Goal: Information Seeking & Learning: Learn about a topic

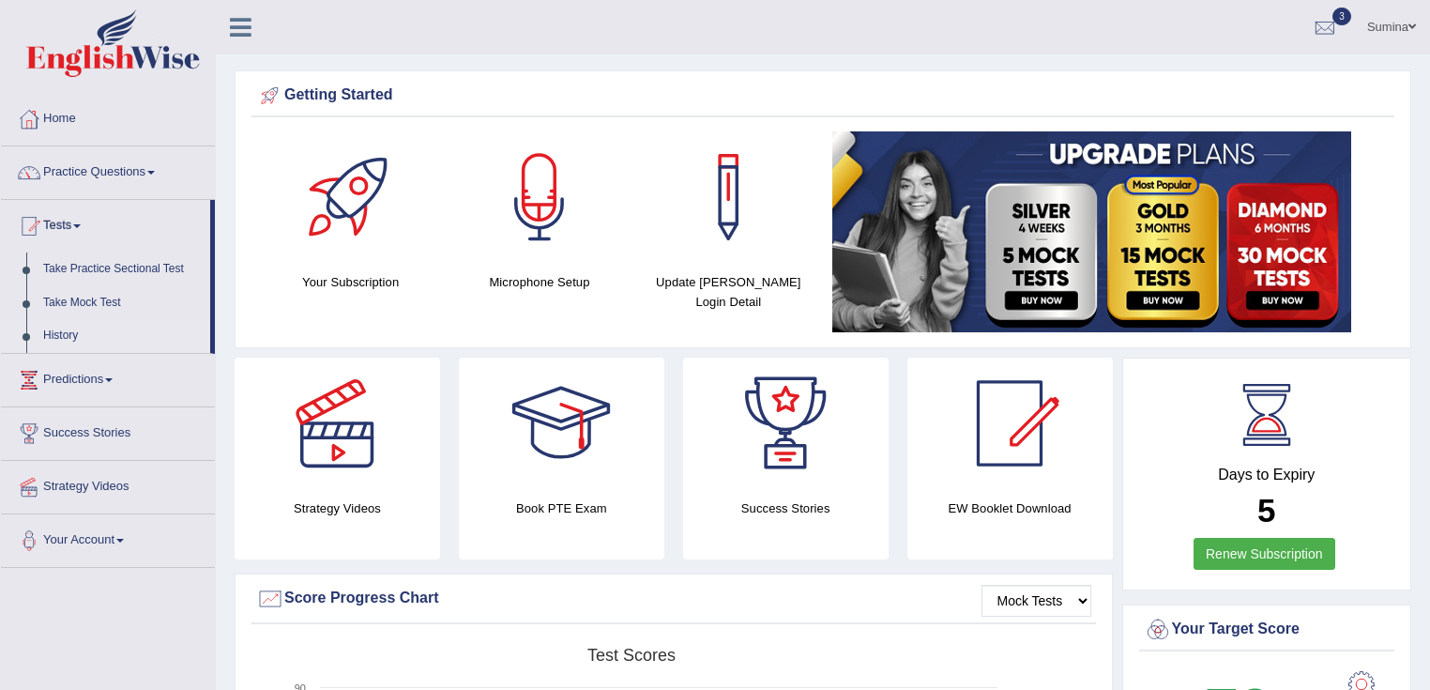
click at [59, 329] on link "History" at bounding box center [123, 336] width 176 height 34
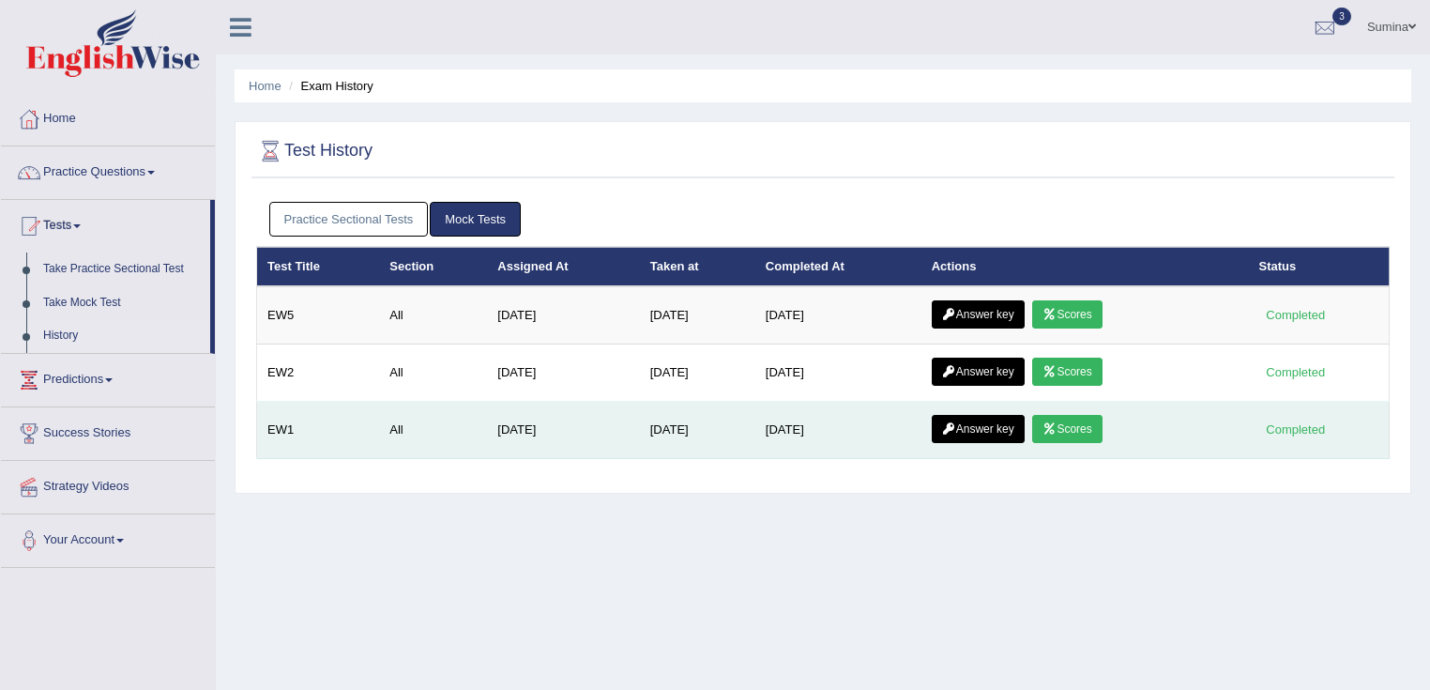
click at [1053, 425] on icon at bounding box center [1050, 428] width 14 height 11
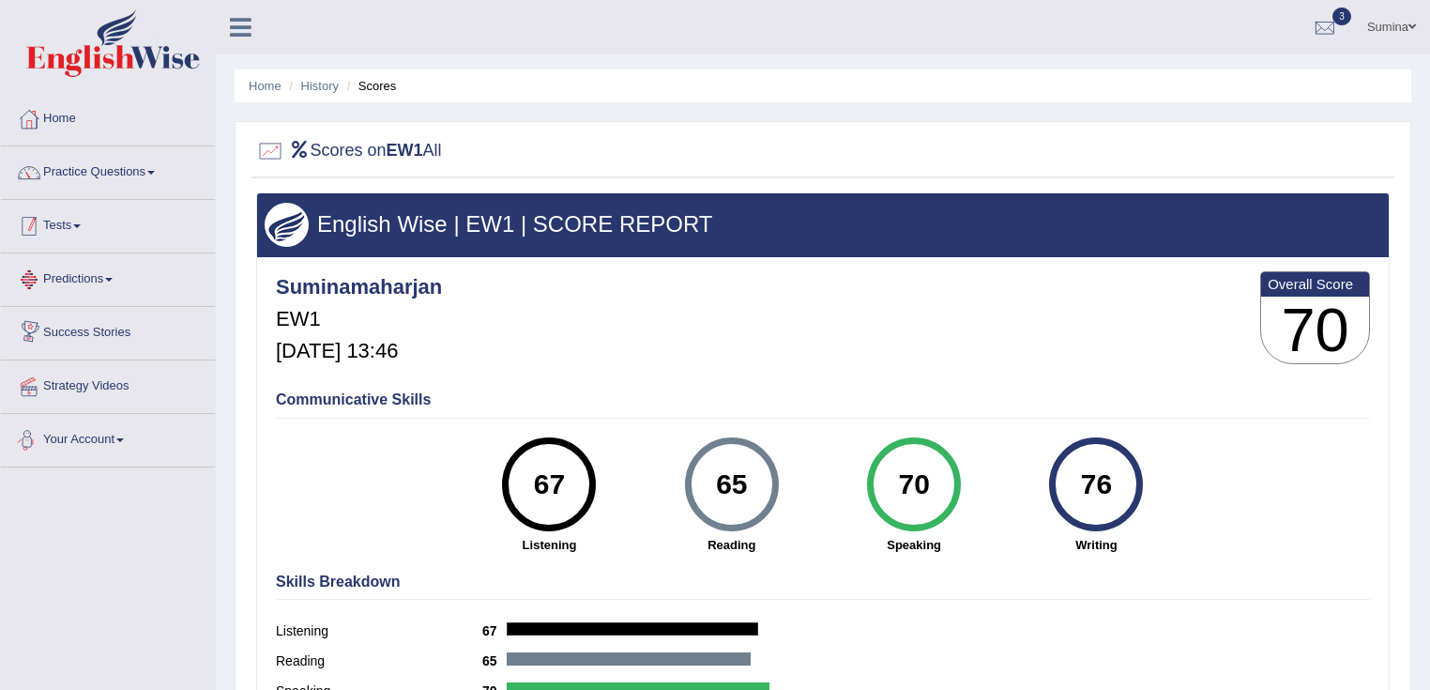
click at [84, 232] on link "Tests" at bounding box center [108, 223] width 214 height 47
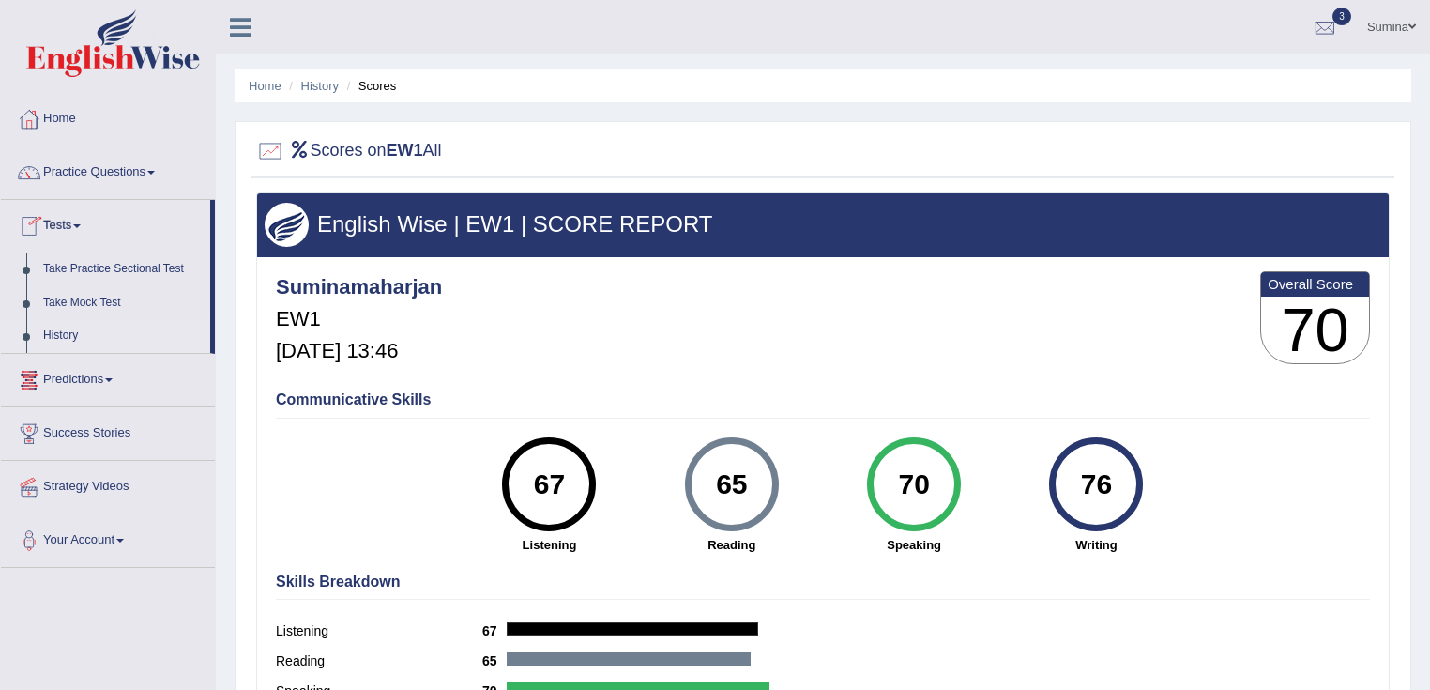
click at [69, 335] on link "History" at bounding box center [123, 336] width 176 height 34
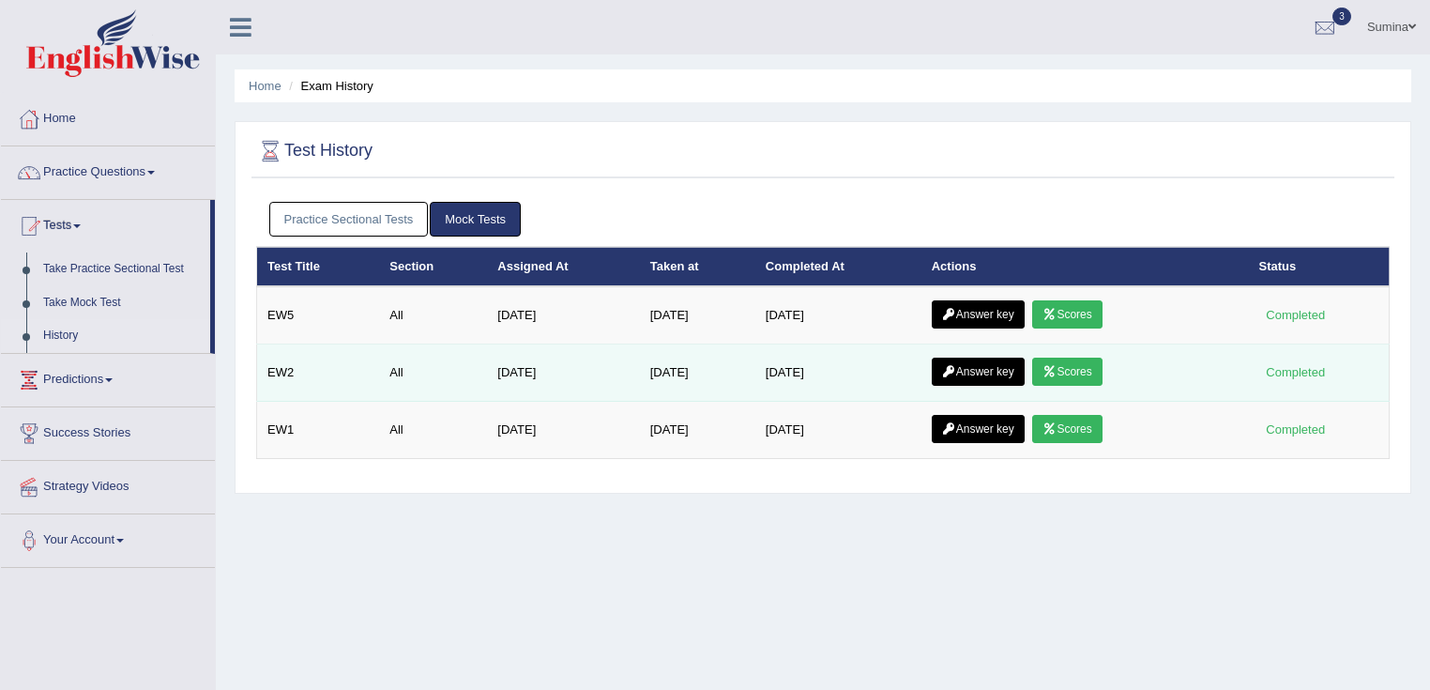
click at [1078, 372] on link "Scores" at bounding box center [1066, 372] width 69 height 28
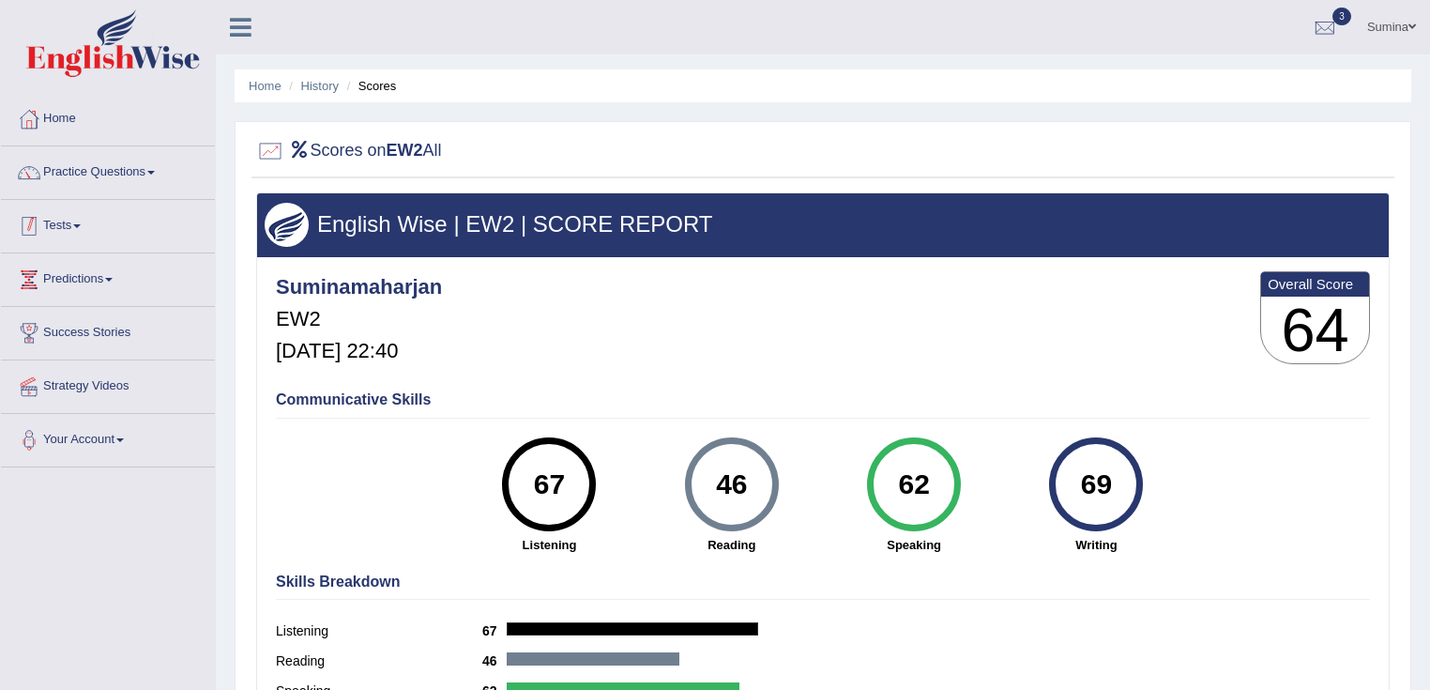
click at [51, 214] on link "Tests" at bounding box center [108, 223] width 214 height 47
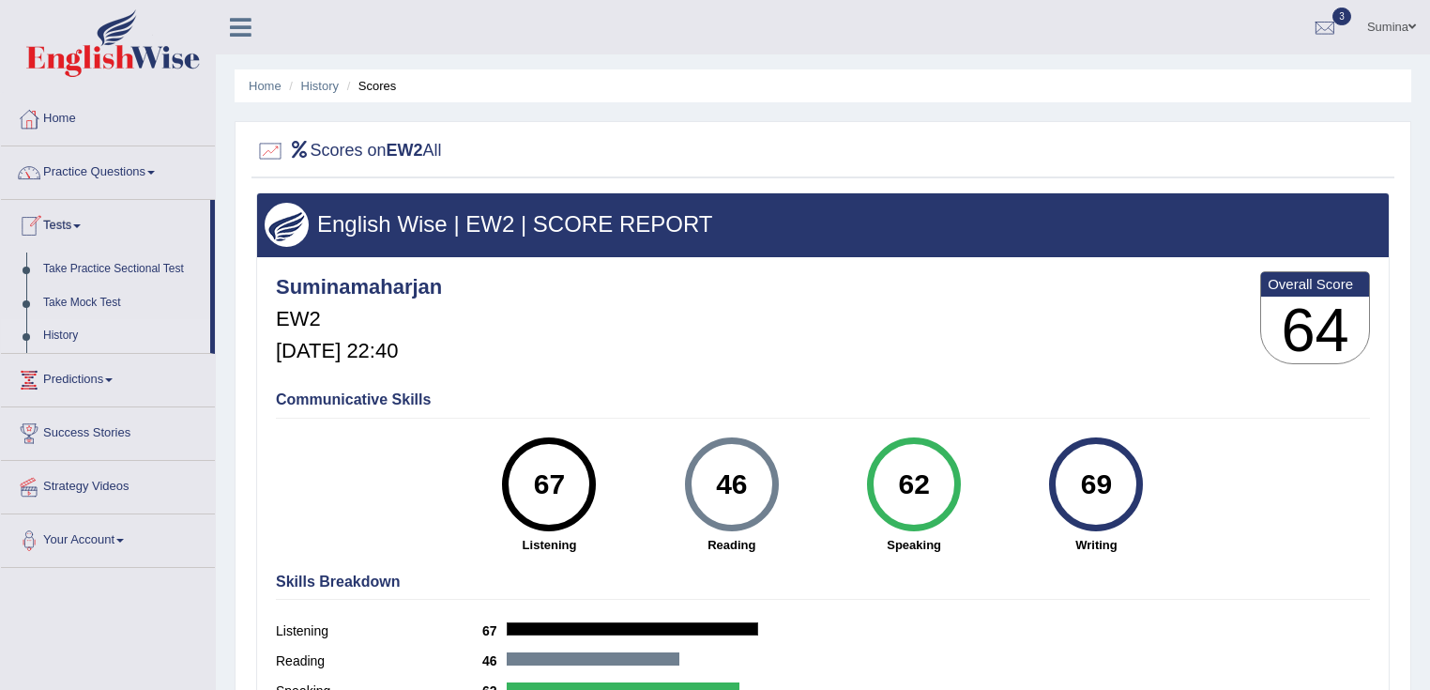
click at [57, 327] on link "History" at bounding box center [123, 336] width 176 height 34
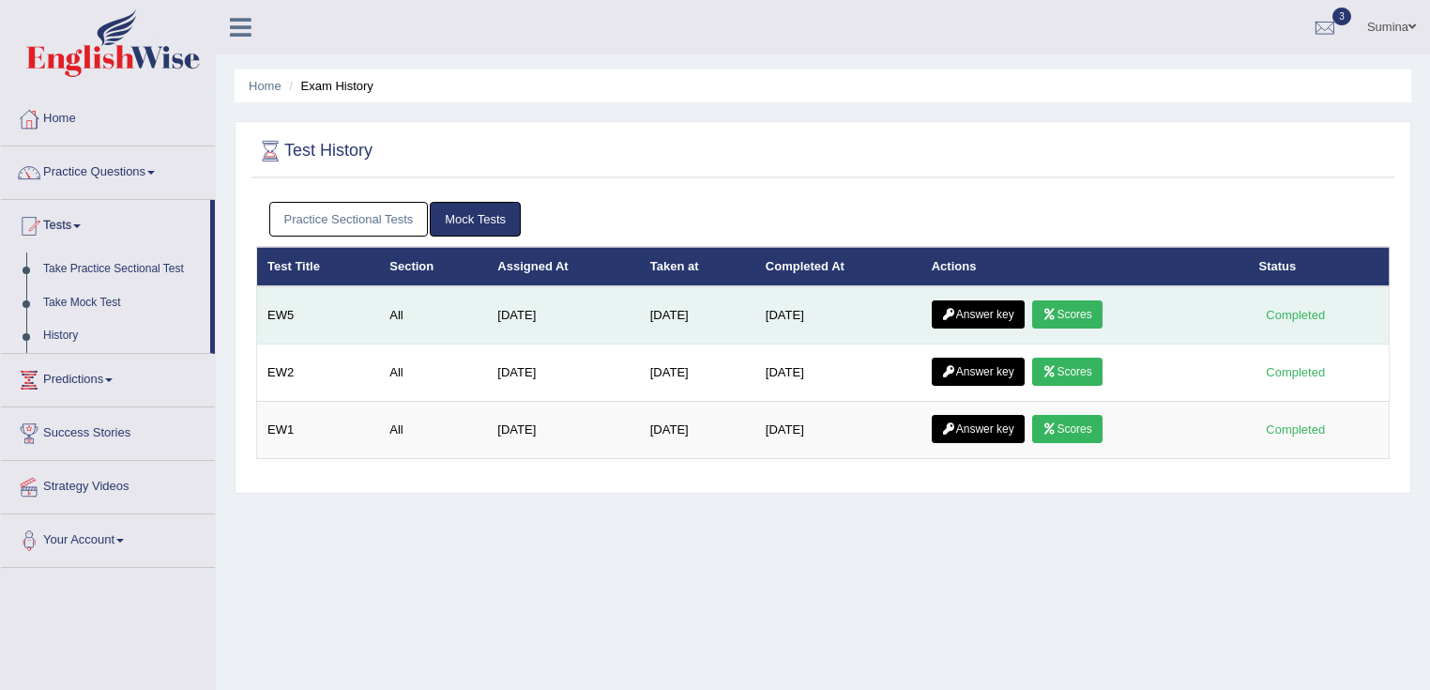
click at [1078, 304] on link "Scores" at bounding box center [1066, 314] width 69 height 28
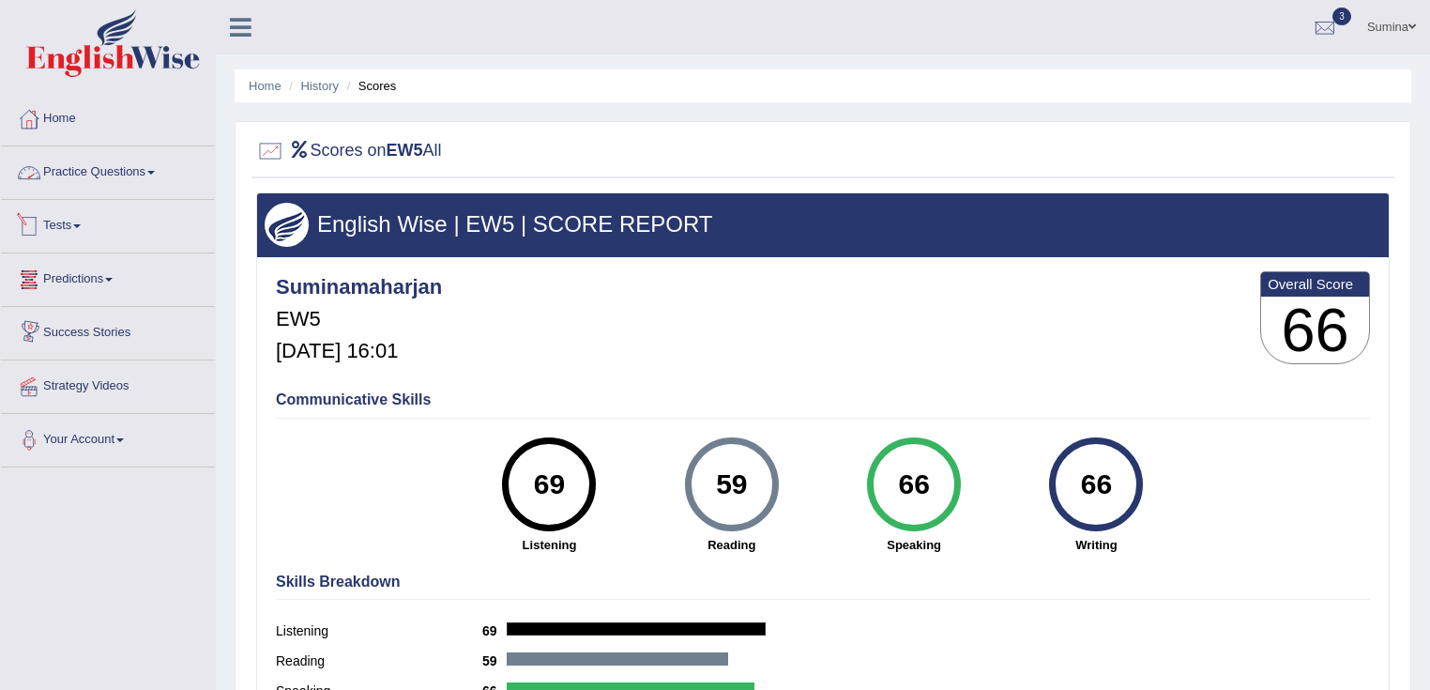
click at [60, 228] on link "Tests" at bounding box center [108, 223] width 214 height 47
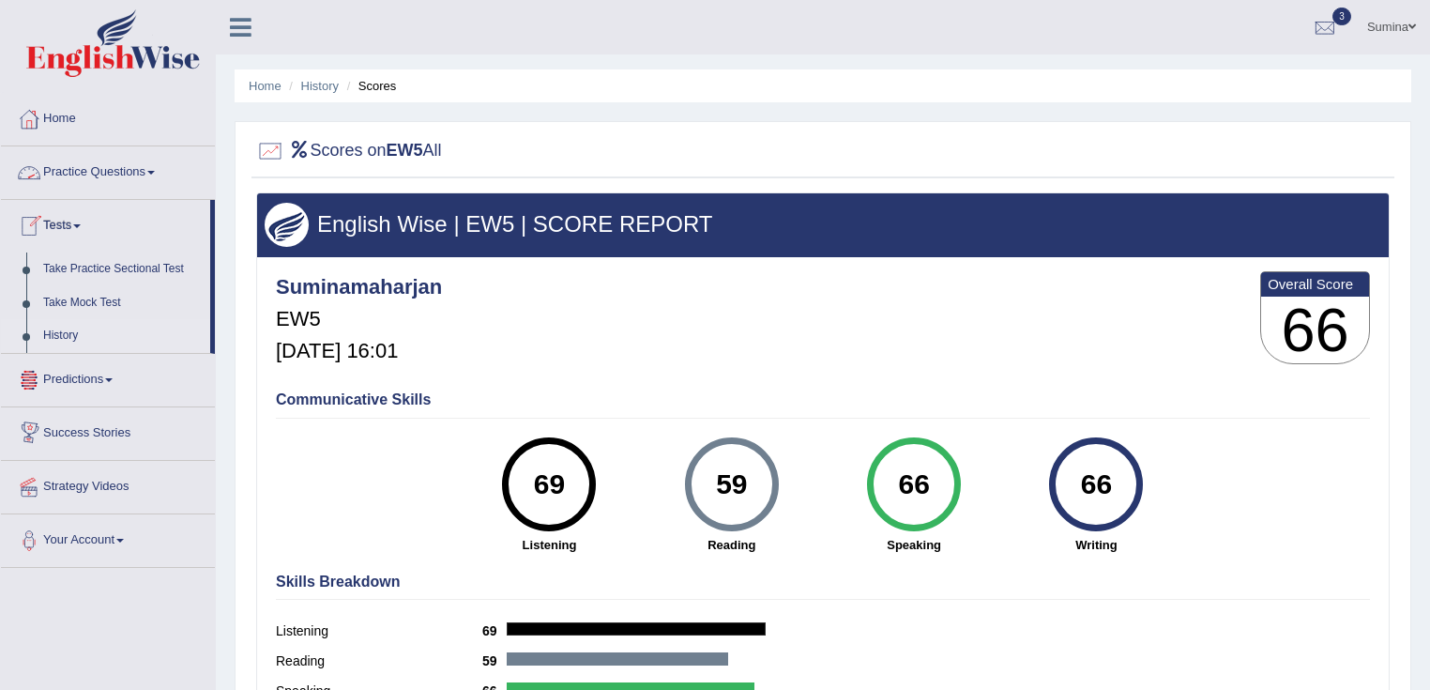
click at [58, 341] on link "History" at bounding box center [123, 336] width 176 height 34
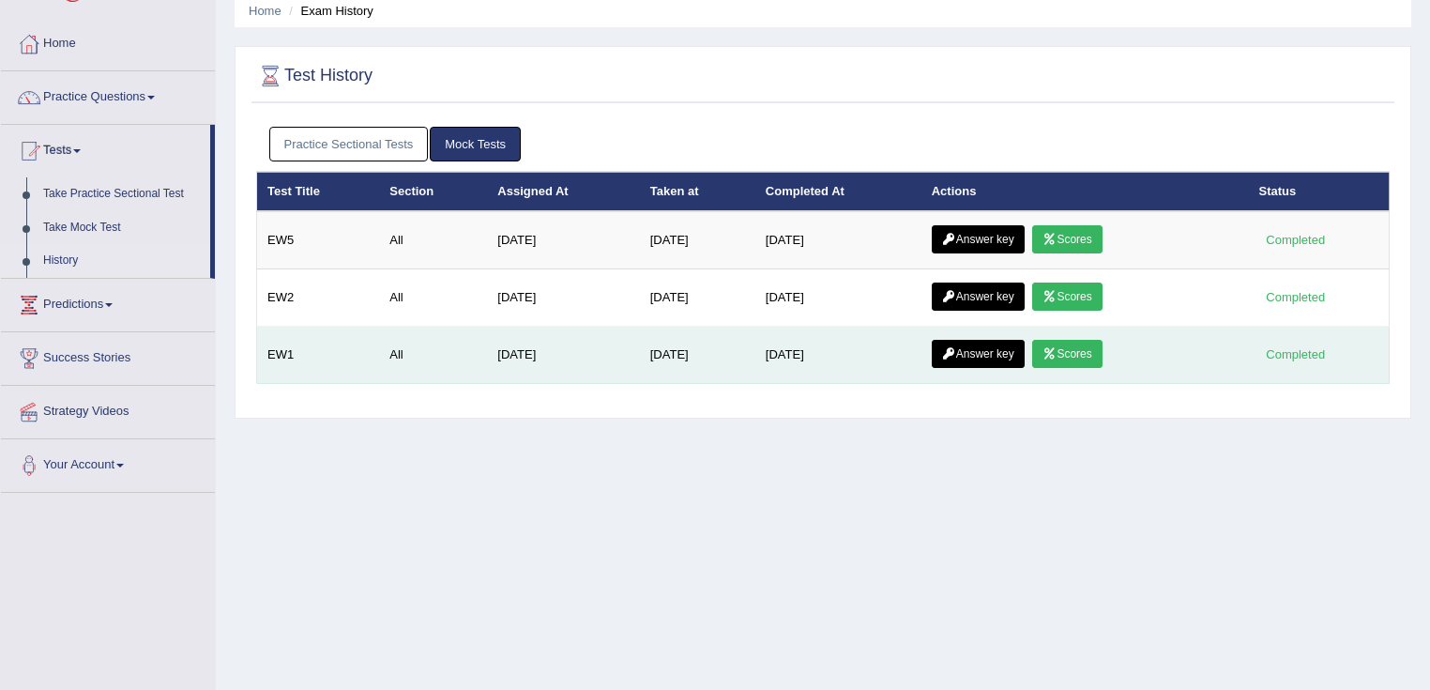
click at [1102, 356] on link "Scores" at bounding box center [1066, 354] width 69 height 28
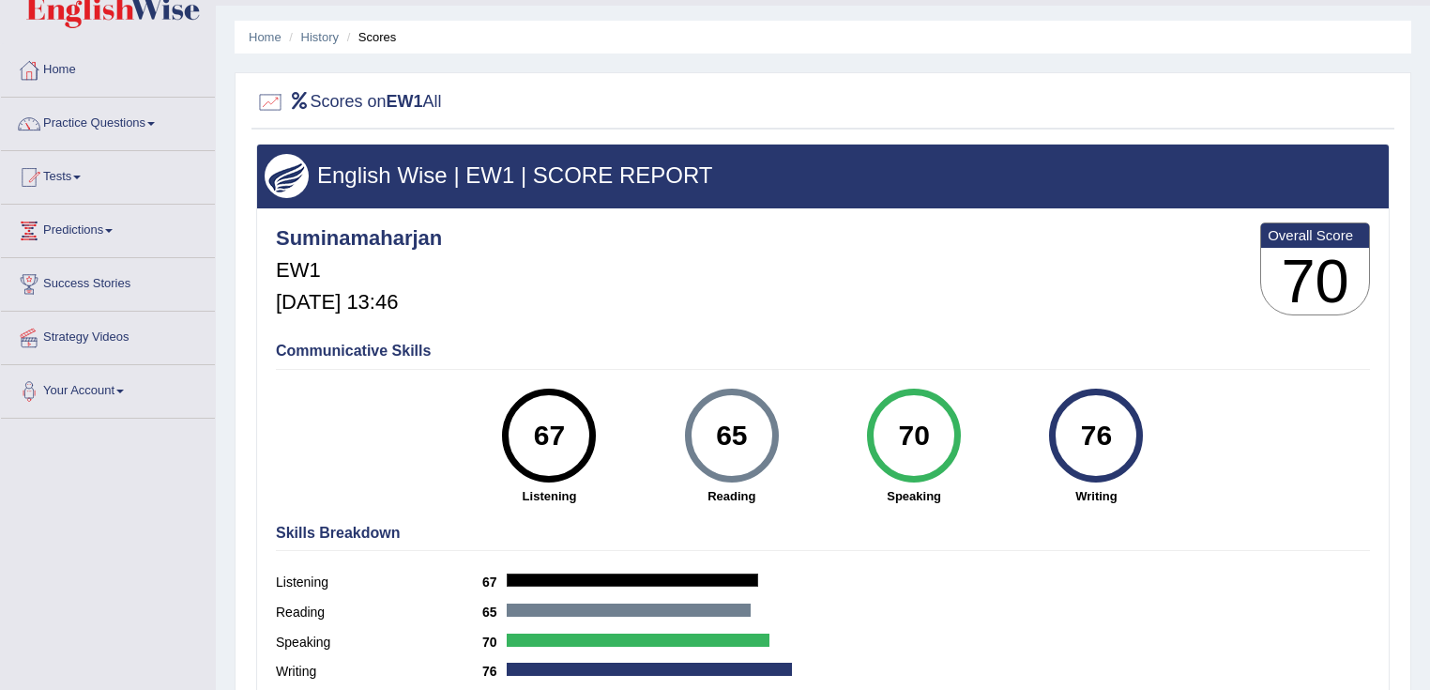
scroll to position [75, 0]
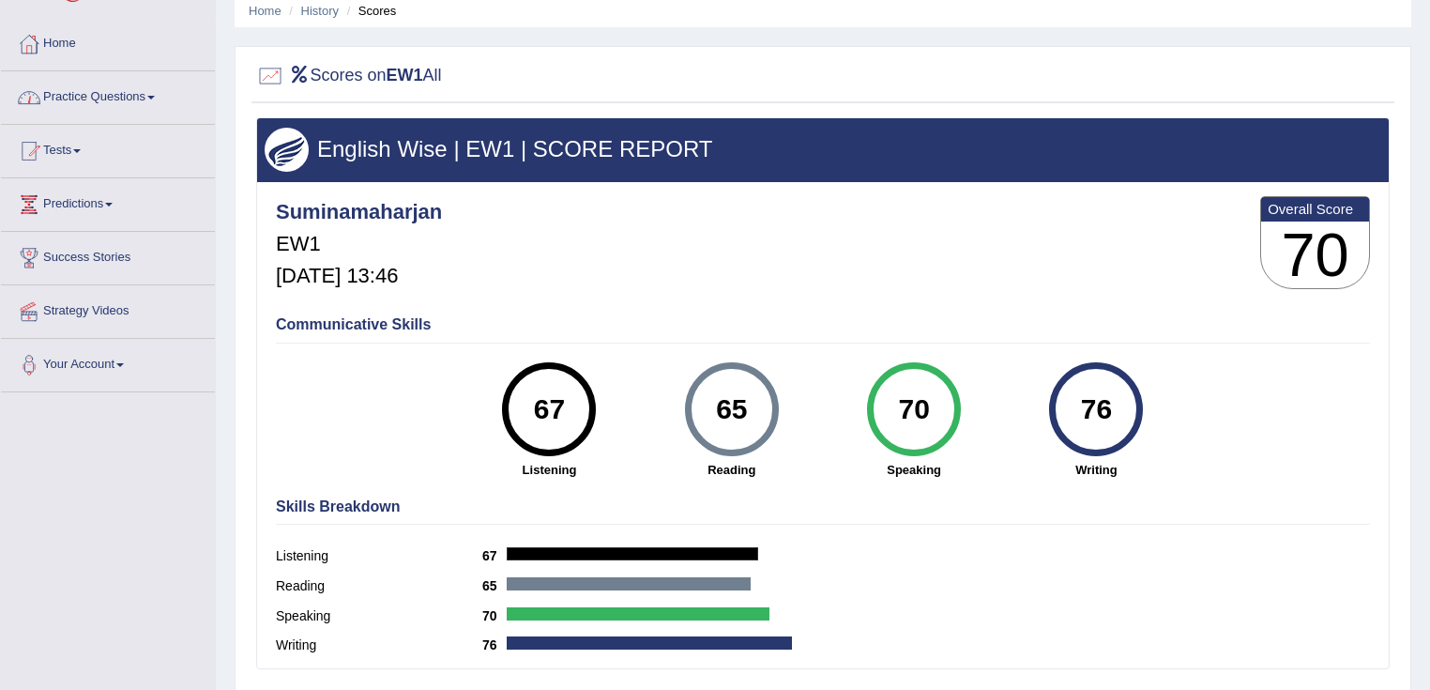
drag, startPoint x: 252, startPoint y: 43, endPoint x: 918, endPoint y: 203, distance: 684.3
click at [918, 203] on div "Home History Scores Scores on EW1 All English Wise | EW1 | SCORE REPORT Suminam…" at bounding box center [823, 394] width 1215 height 939
click at [698, 304] on div "English Wise | EW1 | SCORE REPORT Suminamaharjan EW1 Sep 20, 2025, 13:46 Overal…" at bounding box center [823, 393] width 1134 height 552
drag, startPoint x: 250, startPoint y: 106, endPoint x: 372, endPoint y: 120, distance: 122.8
click at [372, 120] on div "Scores on EW1 All English Wise | EW1 | SCORE REPORT Suminamaharjan EW1 Sep 20, …" at bounding box center [823, 375] width 1177 height 658
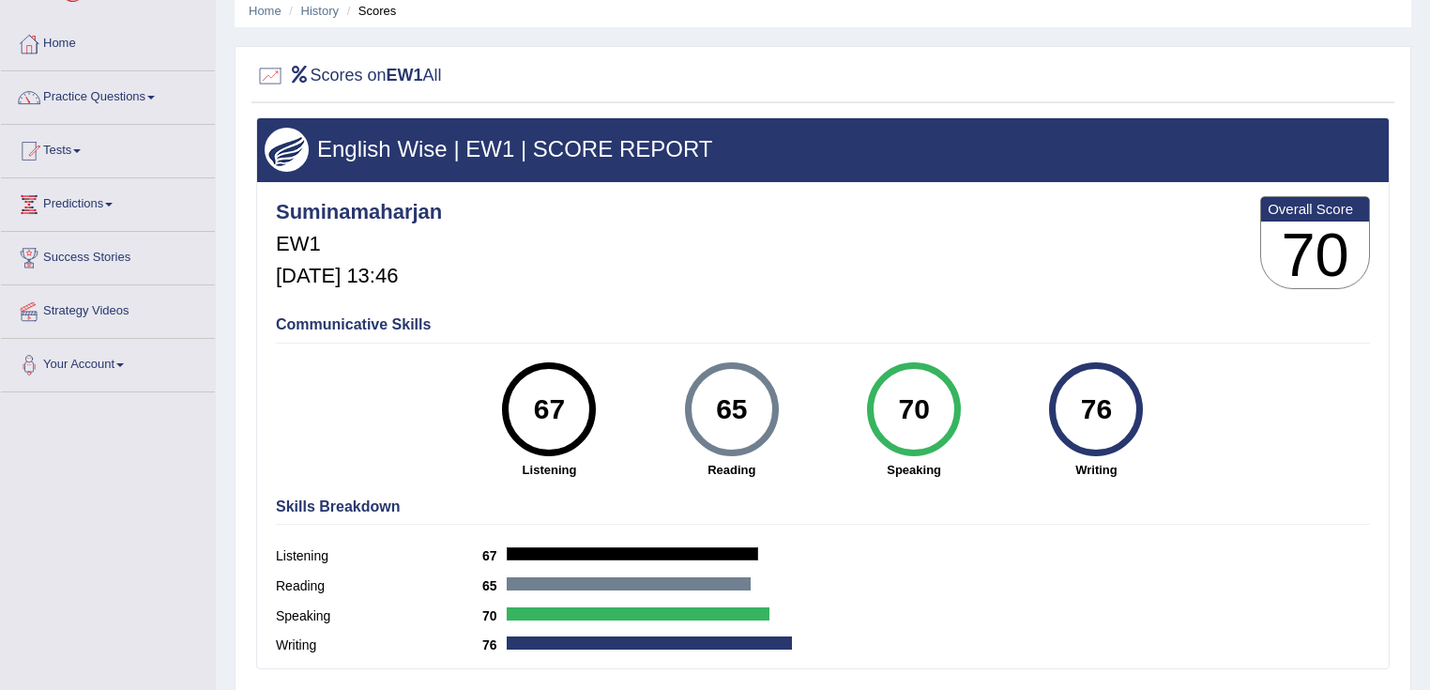
click at [289, 104] on div "Scores on EW1 All English Wise | EW1 | SCORE REPORT Suminamaharjan EW1 Sep 20, …" at bounding box center [823, 375] width 1177 height 658
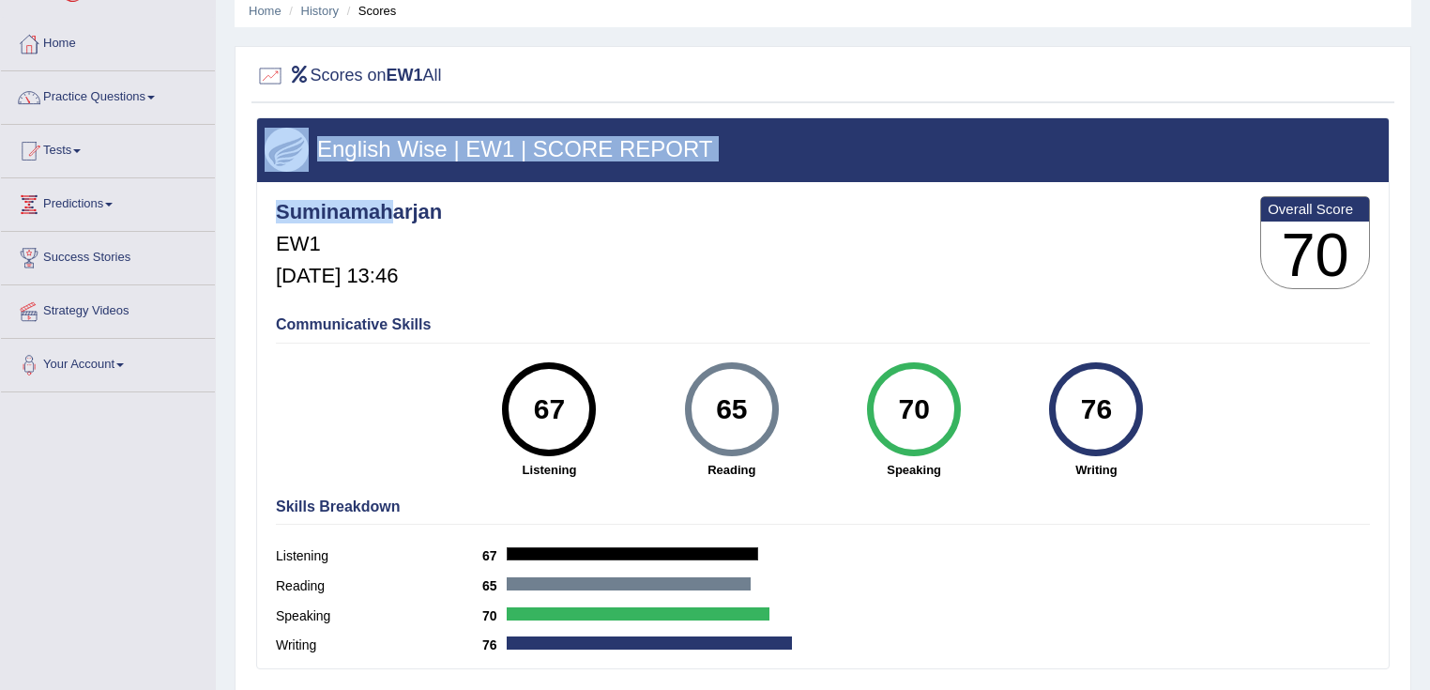
drag, startPoint x: 246, startPoint y: 203, endPoint x: 388, endPoint y: 207, distance: 141.8
click at [388, 207] on div "Scores on EW1 All English Wise | EW1 | SCORE REPORT Suminamaharjan EW1 Sep 20, …" at bounding box center [823, 375] width 1177 height 658
click at [472, 248] on div "Suminamaharjan EW1 Sep 20, 2025, 13:46 Overall Score 70" at bounding box center [823, 247] width 1104 height 112
drag, startPoint x: 294, startPoint y: 197, endPoint x: 482, endPoint y: 262, distance: 198.6
click at [482, 262] on div "Scores on EW1 All English Wise | EW1 | SCORE REPORT Suminamaharjan EW1 Sep 20, …" at bounding box center [823, 375] width 1177 height 658
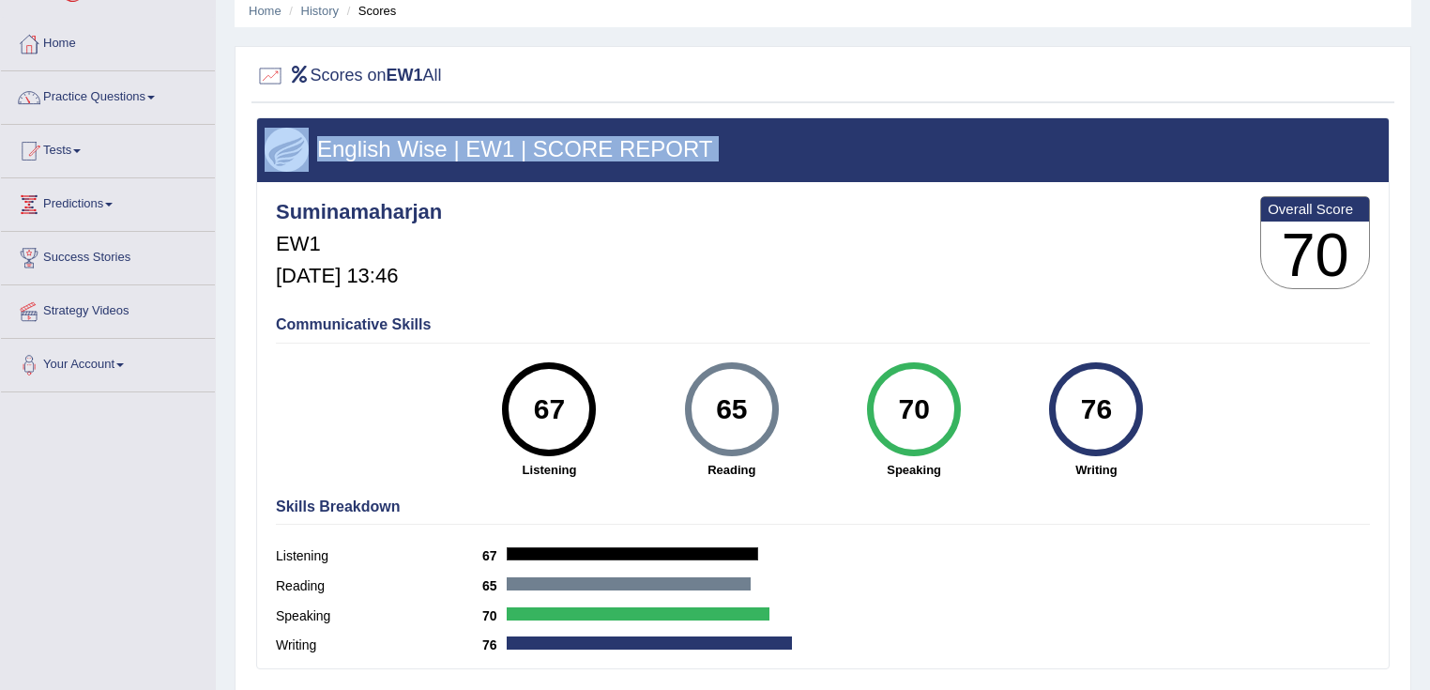
click at [692, 255] on div "Suminamaharjan EW1 Sep 20, 2025, 13:46 Overall Score 70" at bounding box center [823, 247] width 1104 height 112
drag, startPoint x: 249, startPoint y: 94, endPoint x: 390, endPoint y: 183, distance: 167.4
click at [390, 183] on div "Scores on EW1 All English Wise | EW1 | SCORE REPORT Suminamaharjan EW1 Sep 20, …" at bounding box center [823, 375] width 1177 height 658
click at [512, 206] on div "Suminamaharjan EW1 Sep 20, 2025, 13:46 Overall Score 70" at bounding box center [823, 247] width 1104 height 112
drag, startPoint x: 247, startPoint y: 109, endPoint x: 630, endPoint y: 219, distance: 398.4
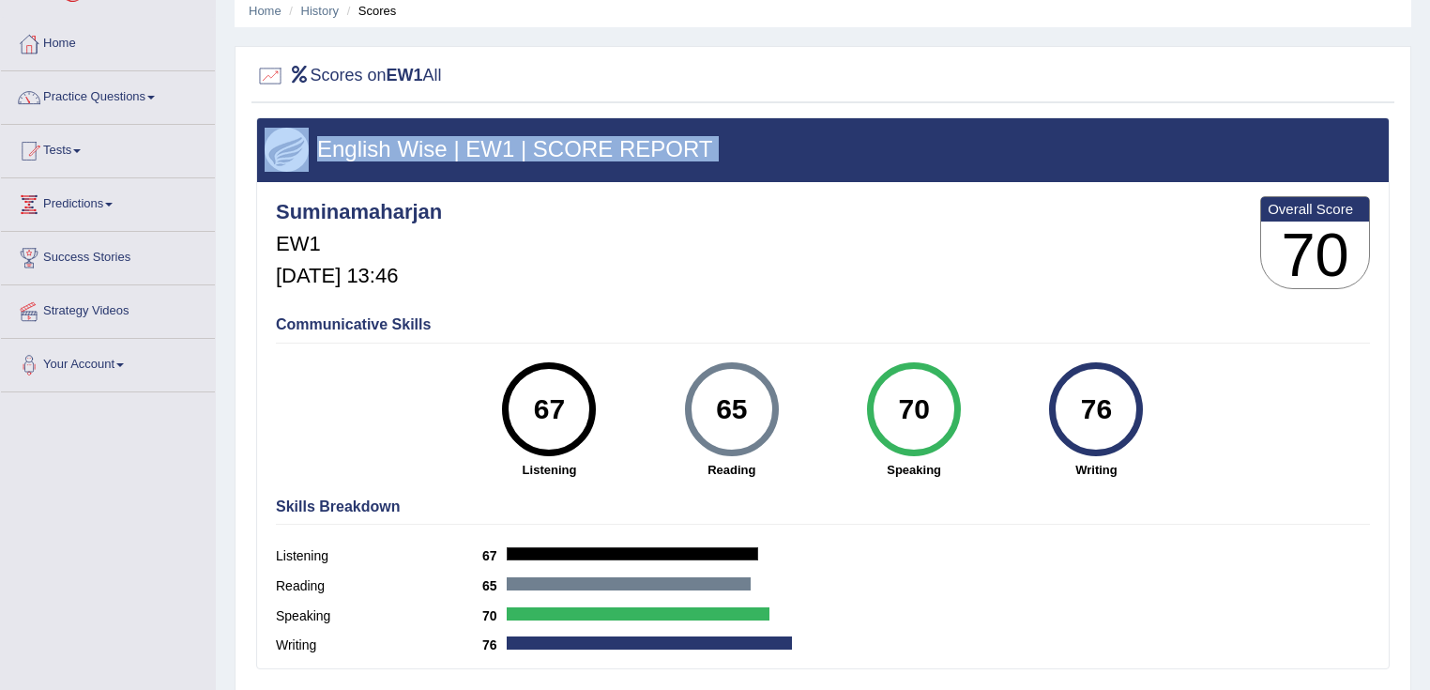
click at [630, 219] on div "Scores on EW1 All English Wise | EW1 | SCORE REPORT Suminamaharjan EW1 Sep 20, …" at bounding box center [823, 375] width 1177 height 658
click at [707, 252] on div "Suminamaharjan EW1 Sep 20, 2025, 13:46 Overall Score 70" at bounding box center [823, 247] width 1104 height 112
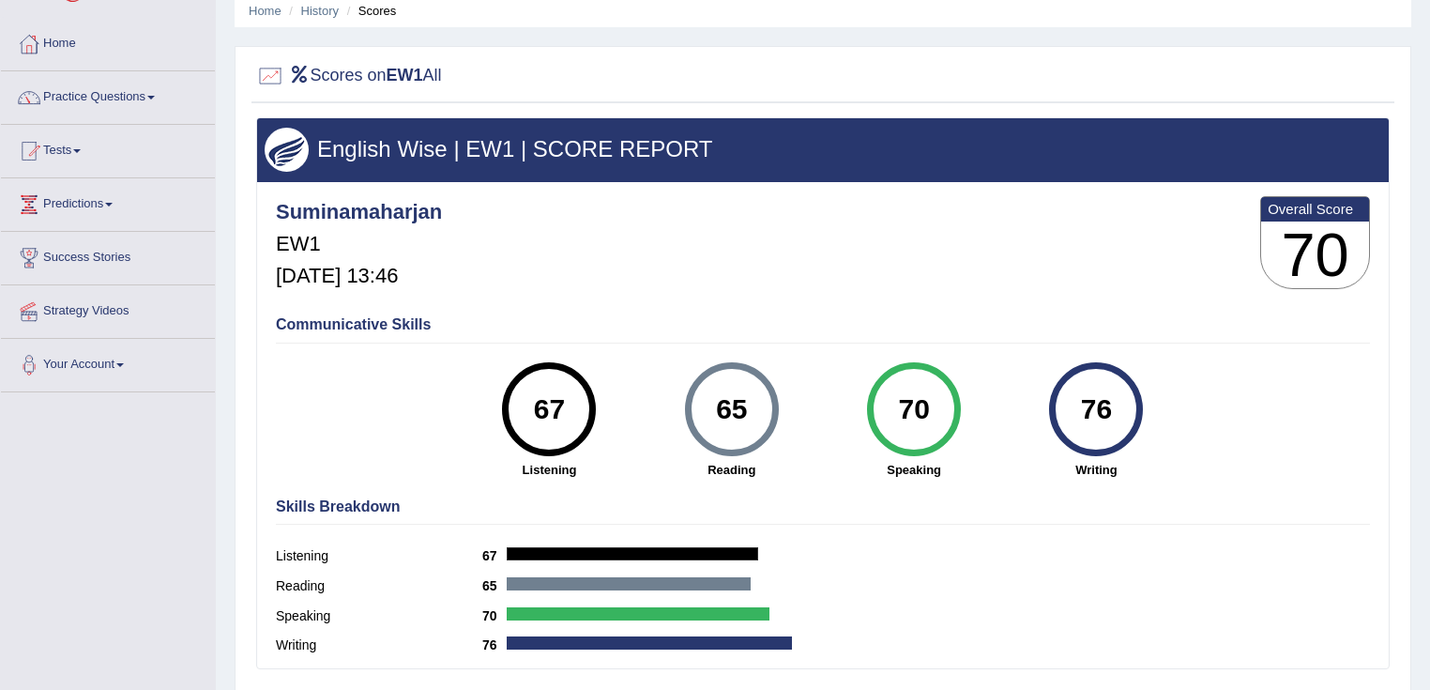
drag, startPoint x: 243, startPoint y: 101, endPoint x: 273, endPoint y: 107, distance: 30.6
click at [273, 107] on div "Scores on EW1 All English Wise | EW1 | SCORE REPORT Suminamaharjan EW1 Sep 20, …" at bounding box center [823, 375] width 1177 height 658
drag, startPoint x: 231, startPoint y: 101, endPoint x: 349, endPoint y: 109, distance: 118.5
click at [349, 109] on div "Home History Scores Scores on EW1 All English Wise | EW1 | SCORE REPORT Suminam…" at bounding box center [823, 394] width 1215 height 939
click at [312, 110] on div "Scores on EW1 All English Wise | EW1 | SCORE REPORT Suminamaharjan EW1 Sep 20, …" at bounding box center [823, 375] width 1177 height 658
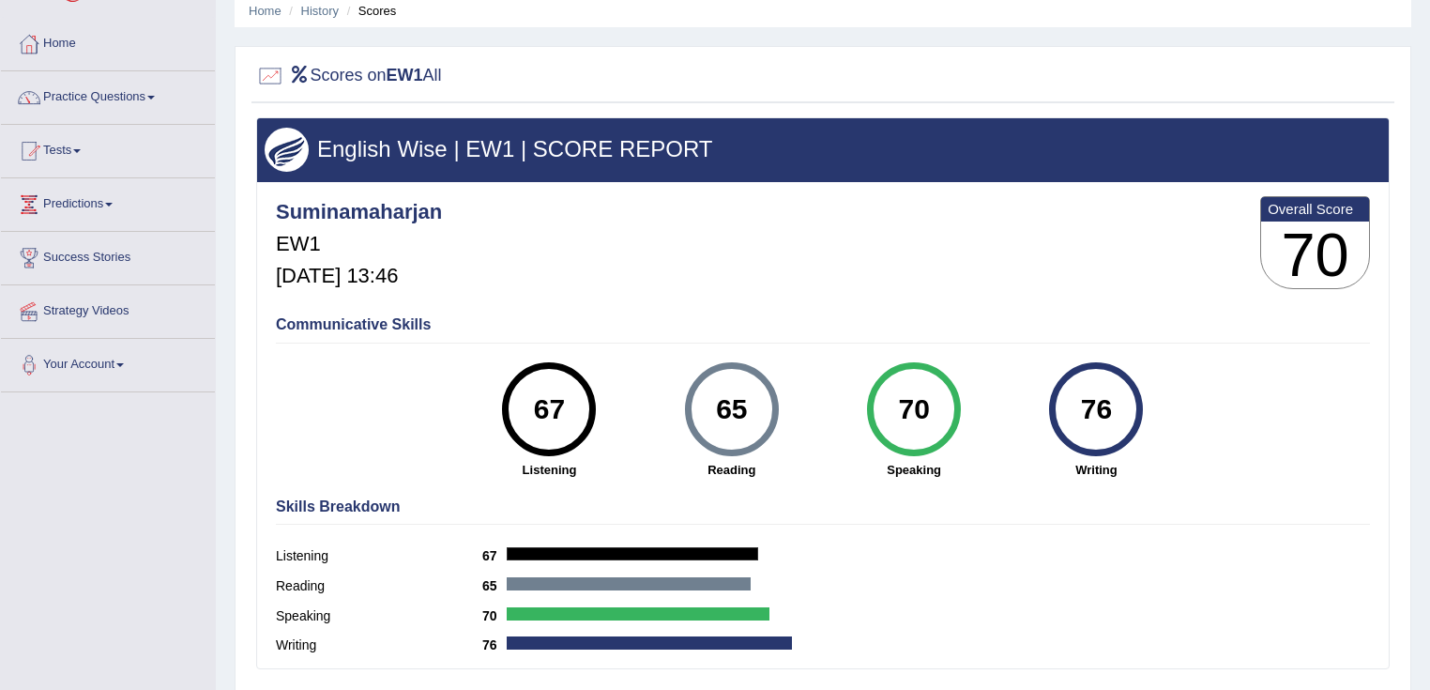
drag, startPoint x: 266, startPoint y: 105, endPoint x: 278, endPoint y: 109, distance: 12.8
click at [278, 109] on div "Scores on EW1 All English Wise | EW1 | SCORE REPORT Suminamaharjan EW1 Sep 20, …" at bounding box center [823, 375] width 1177 height 658
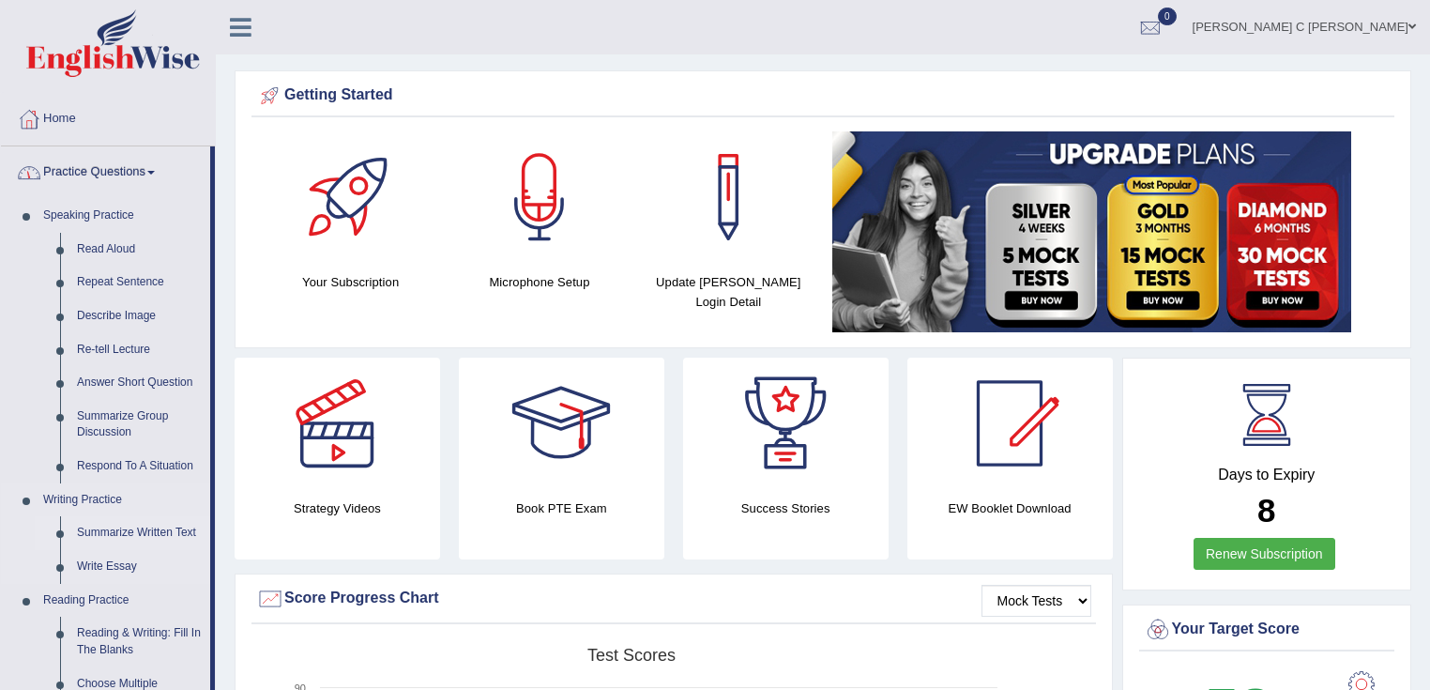
click at [148, 532] on link "Summarize Written Text" at bounding box center [140, 533] width 142 height 34
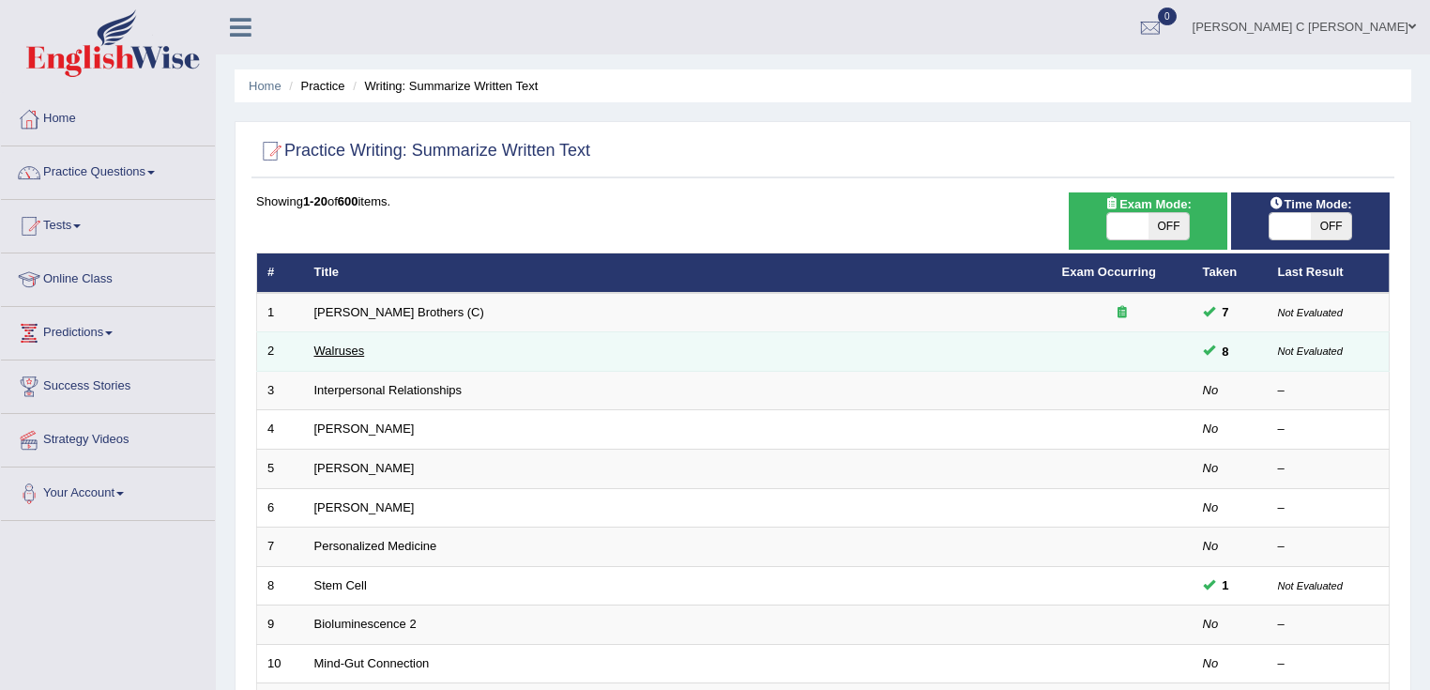
click at [327, 356] on link "Walruses" at bounding box center [339, 351] width 51 height 14
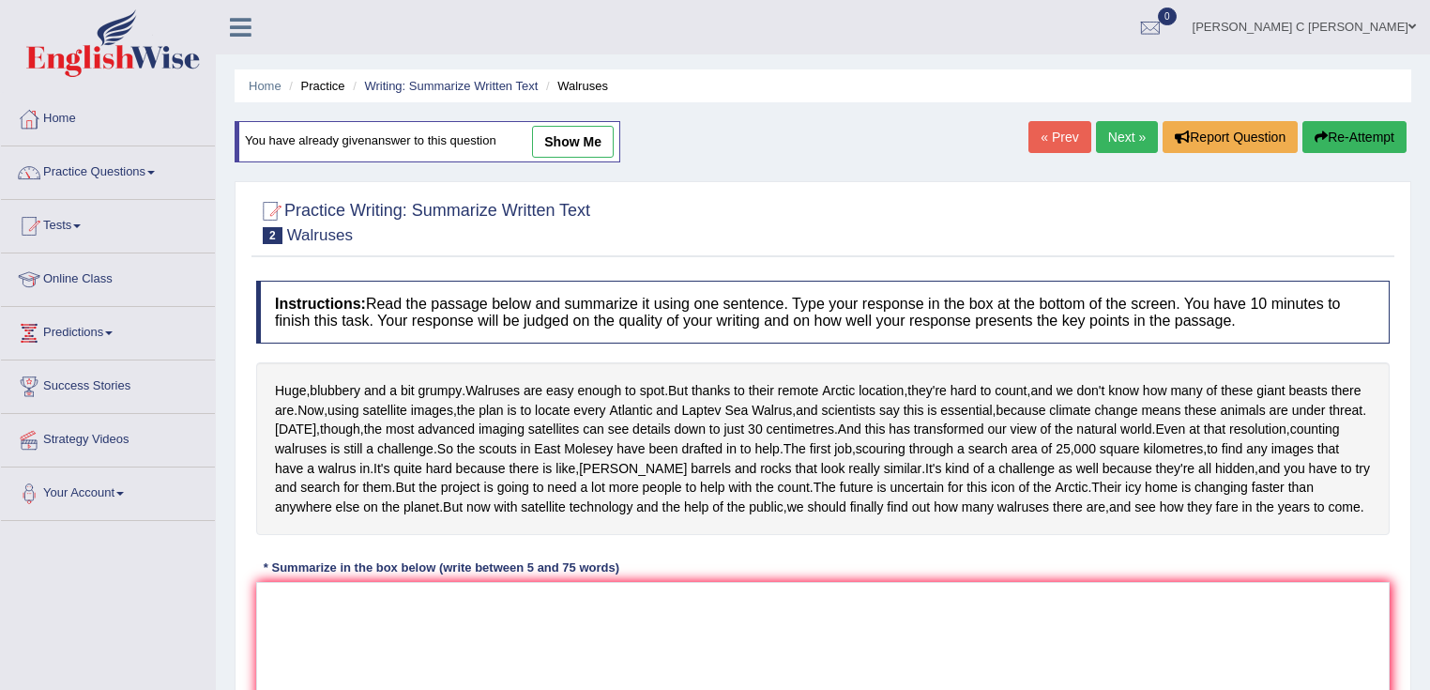
click at [579, 144] on link "show me" at bounding box center [573, 142] width 82 height 32
type textarea "The passage outlines of the walruses are located at the Atlantic and Laptev Sea…"
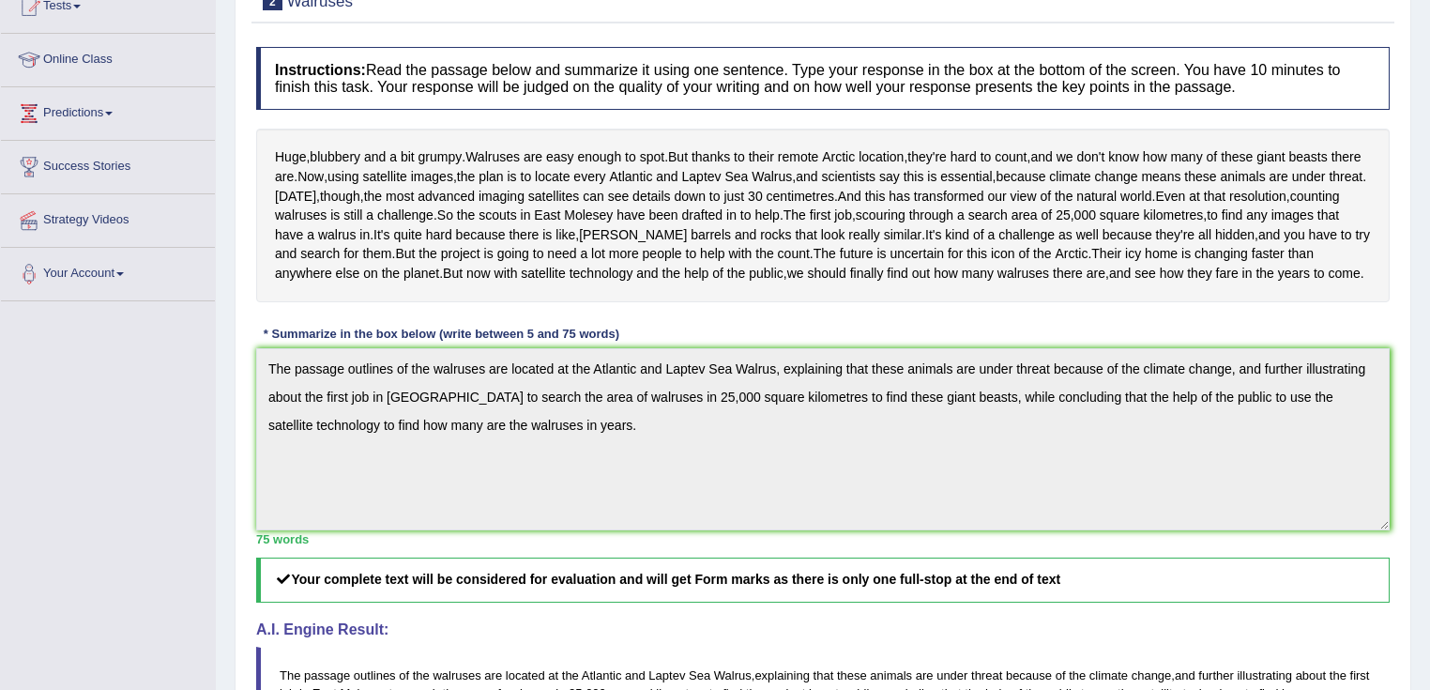
scroll to position [225, 0]
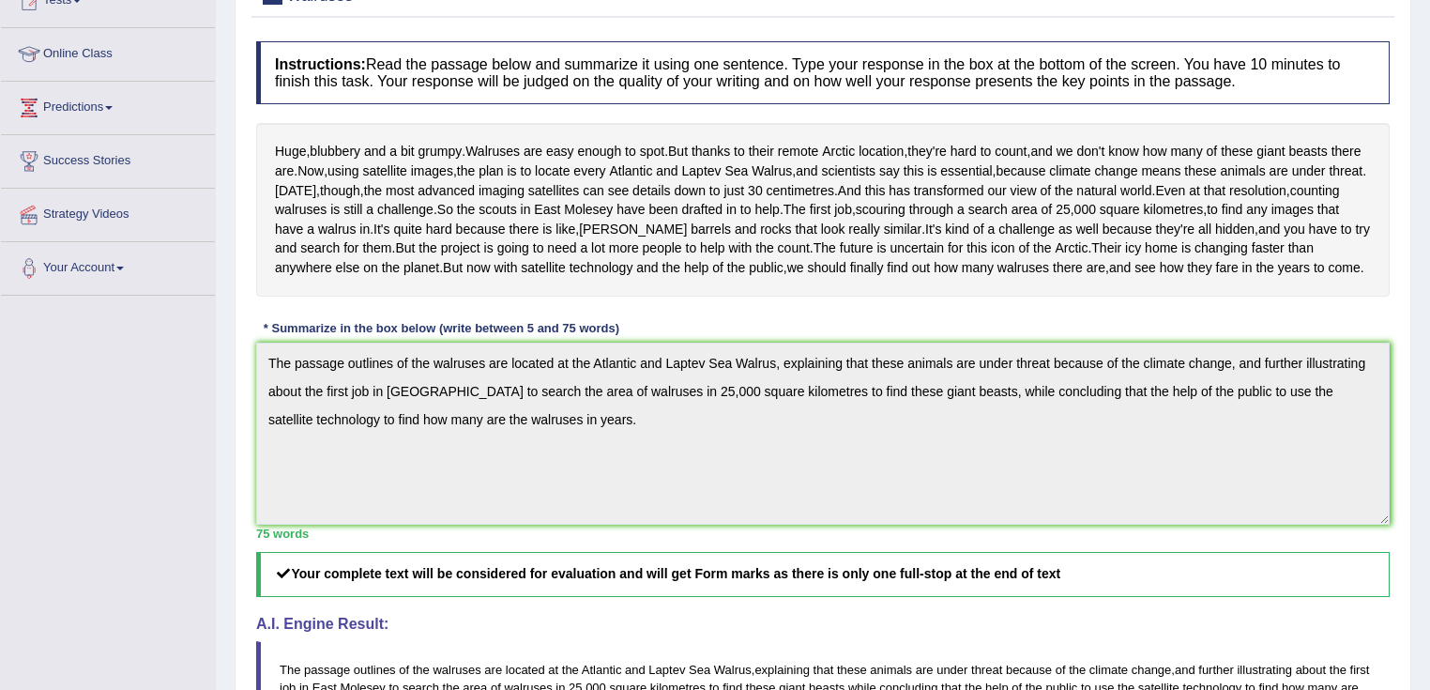
click at [236, 417] on div "Practice Writing: Summarize Written Text 2 Walruses Instructions: Read the pass…" at bounding box center [823, 485] width 1177 height 1087
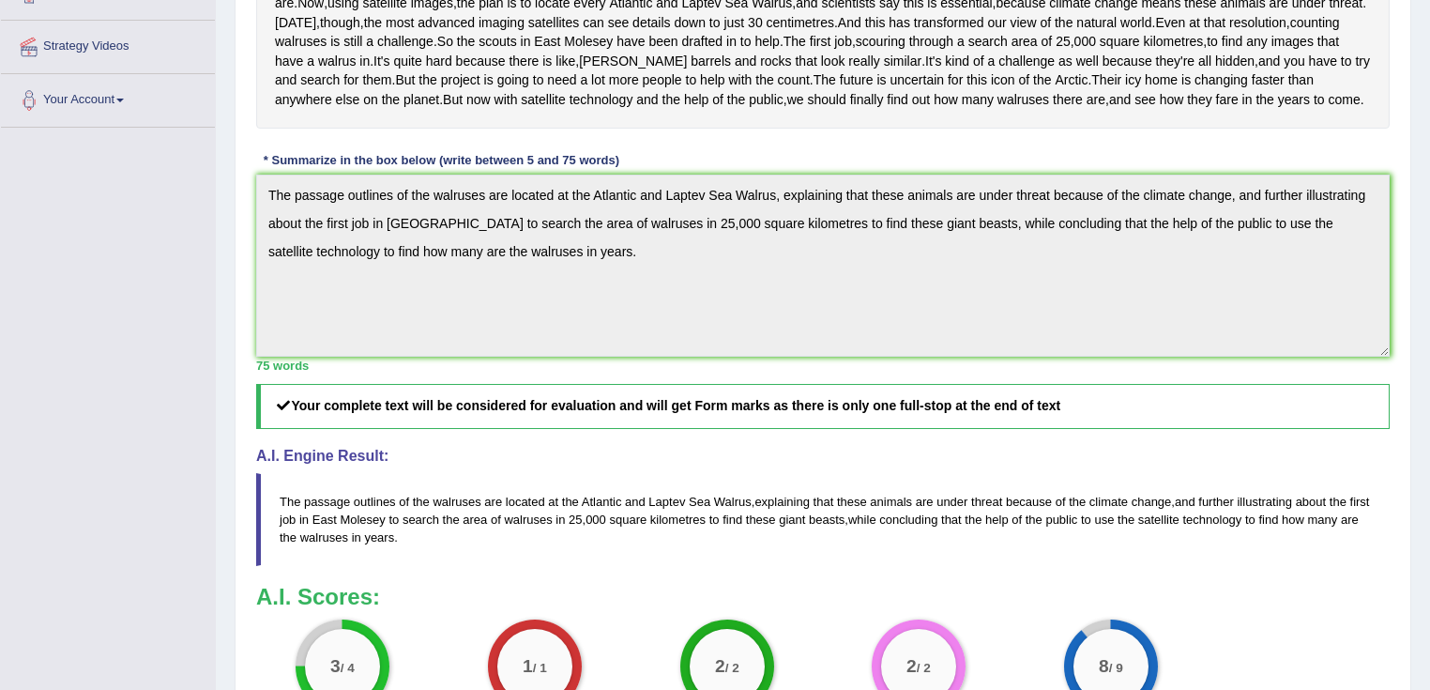
scroll to position [0, 0]
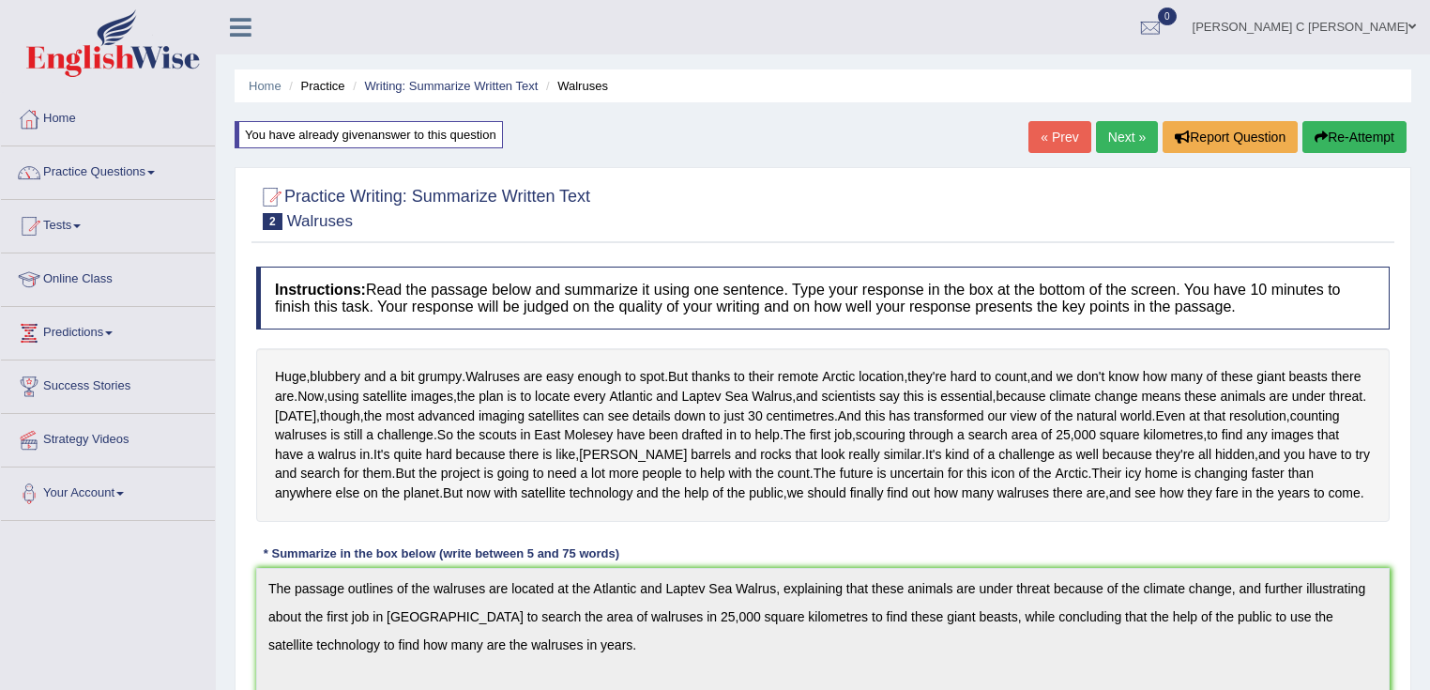
click at [1369, 139] on button "Re-Attempt" at bounding box center [1355, 137] width 104 height 32
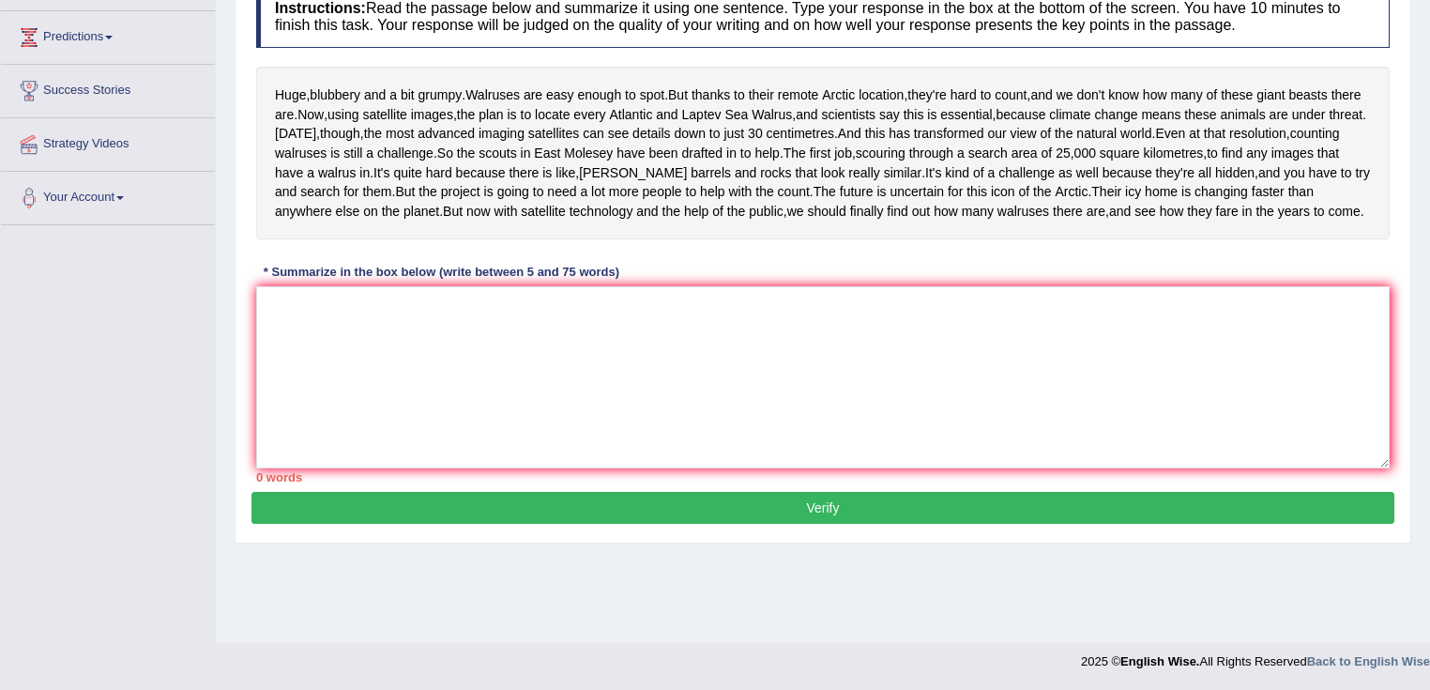
scroll to position [304, 0]
paste textarea "The passage outlines of the walruses are located at the Atlantic and Laptev Sea…"
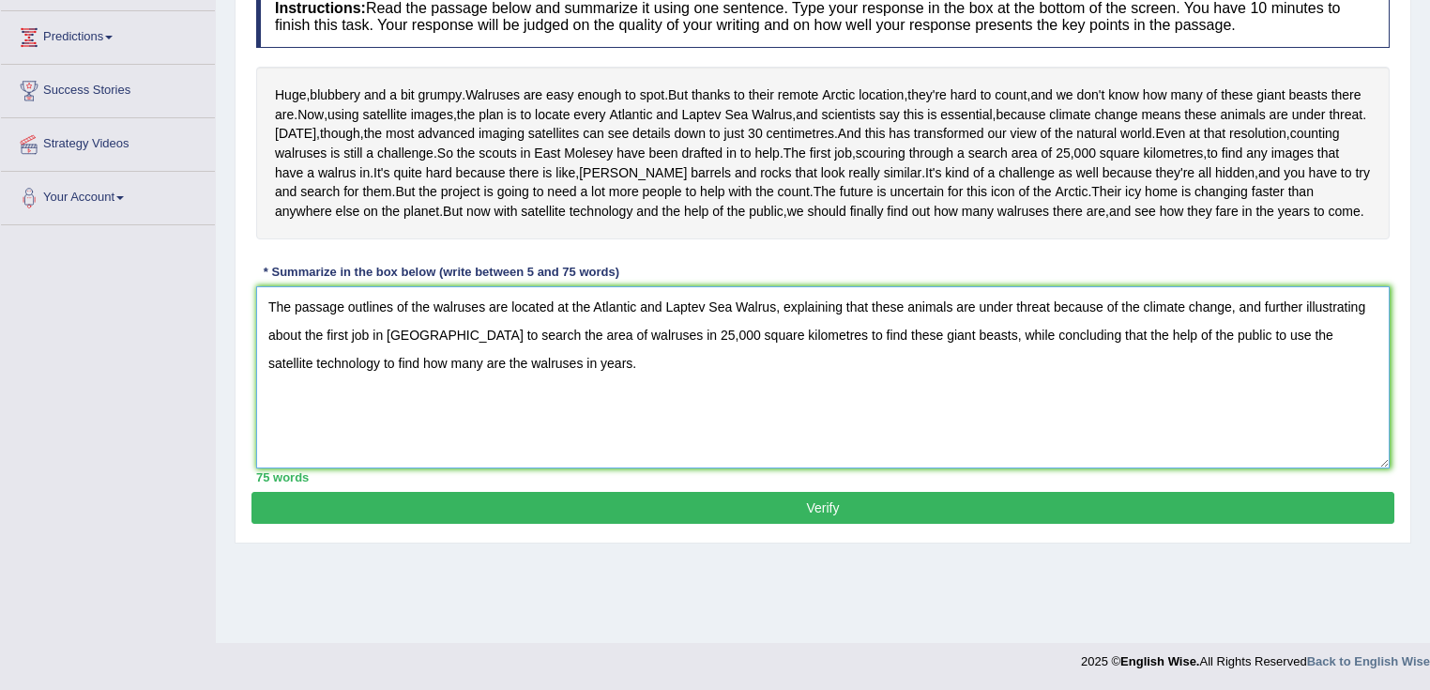
click at [435, 396] on textarea "The passage outlines of the walruses are located at the Atlantic and Laptev Sea…" at bounding box center [823, 377] width 1134 height 182
click at [453, 396] on textarea "The passage outlines walruses are located at the Atlantic and Laptev Sea Walrus…" at bounding box center [823, 377] width 1134 height 182
click at [581, 389] on textarea "The passage outlines walruses that are located at the Atlantic and Laptev Sea W…" at bounding box center [823, 377] width 1134 height 182
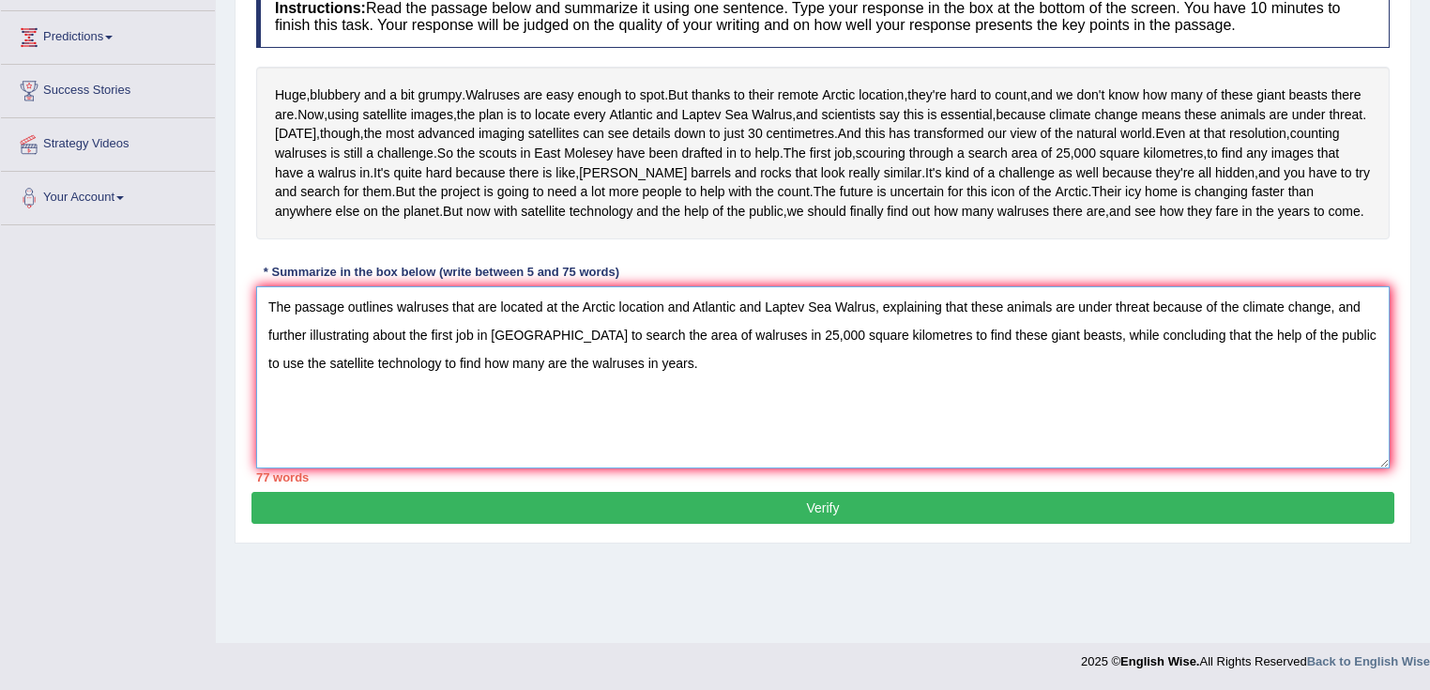
drag, startPoint x: 877, startPoint y: 395, endPoint x: 669, endPoint y: 392, distance: 207.4
click at [669, 392] on textarea "The passage outlines walruses that are located at the Arctic location and Atlan…" at bounding box center [823, 377] width 1134 height 182
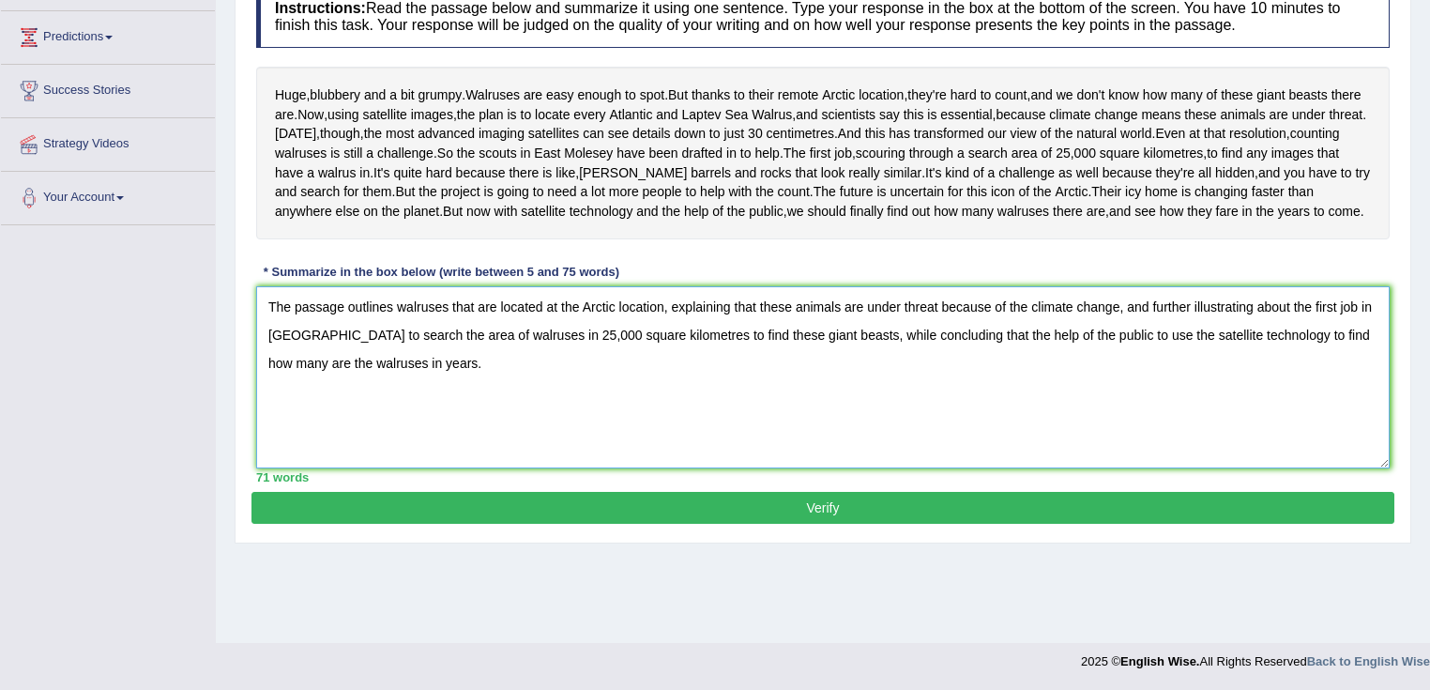
click at [731, 468] on textarea "The passage outlines walruses that are located at the Arctic location, explaini…" at bounding box center [823, 377] width 1134 height 182
click at [1032, 397] on textarea "The passage outlines walruses that are located at the Arctic location, explaini…" at bounding box center [823, 377] width 1134 height 182
click at [1273, 397] on textarea "The passage outlines walruses that are located at the Arctic location, explaini…" at bounding box center [823, 377] width 1134 height 182
click at [1288, 392] on textarea "The passage outlines walruses that are located at the Arctic location, explaini…" at bounding box center [823, 377] width 1134 height 182
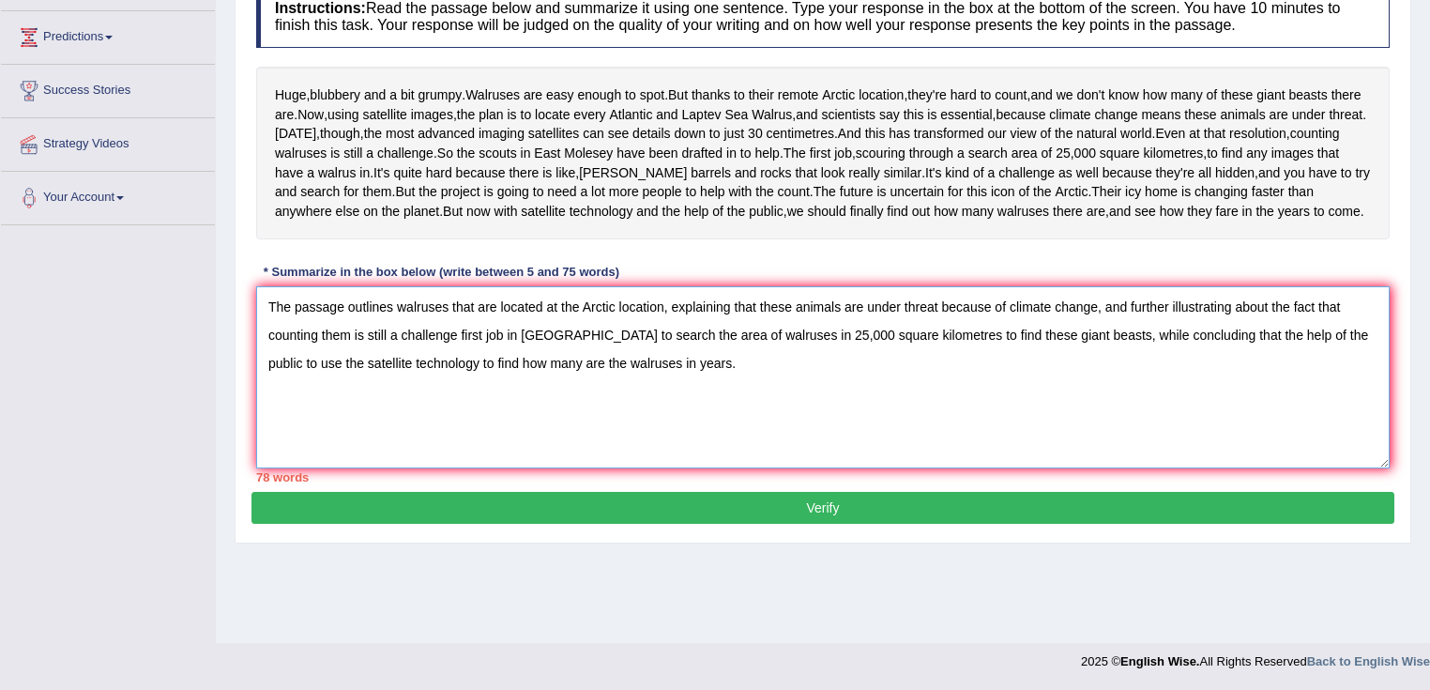
drag, startPoint x: 1096, startPoint y: 420, endPoint x: 457, endPoint y: 424, distance: 639.2
click at [457, 424] on textarea "The passage outlines walruses that are located at the Arctic location, explaini…" at bounding box center [823, 377] width 1134 height 182
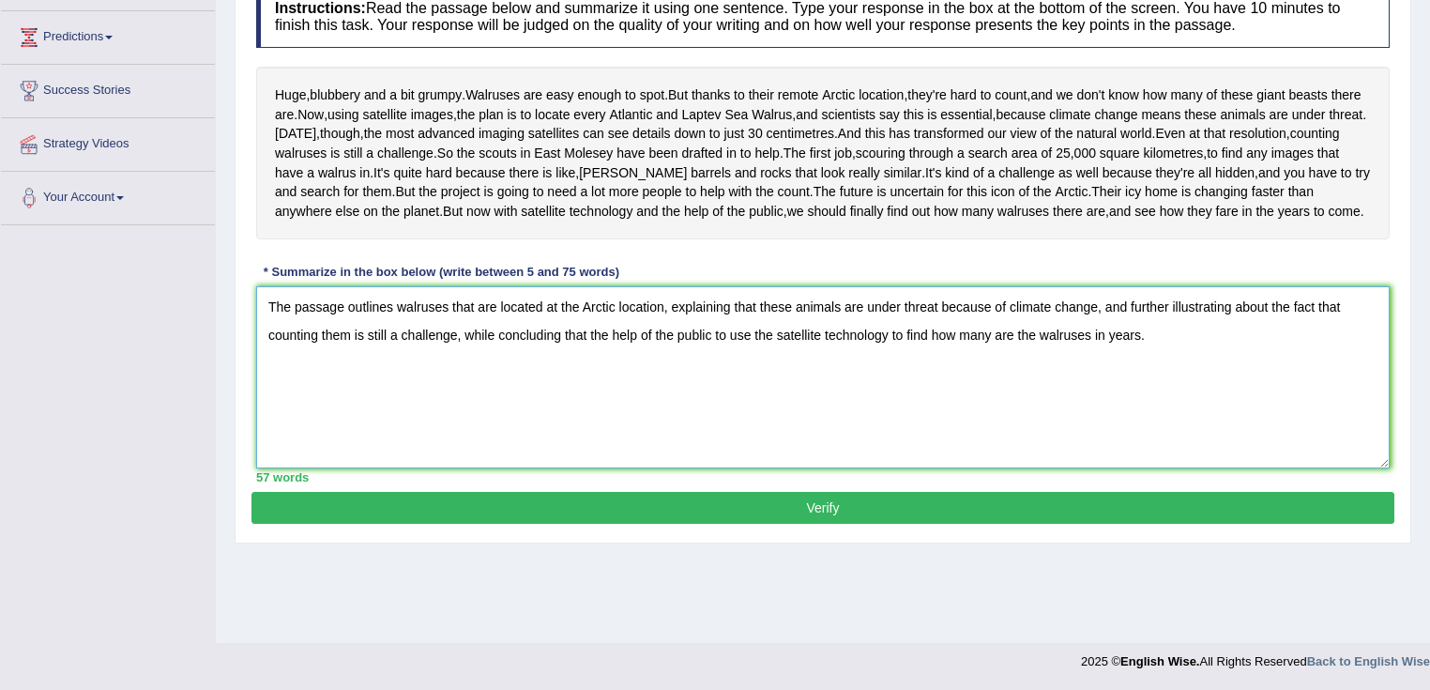
drag, startPoint x: 712, startPoint y: 423, endPoint x: 608, endPoint y: 436, distance: 105.0
click at [608, 436] on textarea "The passage outlines walruses that are located at the Arctic location, explaini…" at bounding box center [823, 377] width 1134 height 182
drag, startPoint x: 705, startPoint y: 420, endPoint x: 1138, endPoint y: 412, distance: 432.8
click at [1138, 412] on textarea "The passage outlines walruses that are located at the Arctic location, explaini…" at bounding box center [823, 377] width 1134 height 182
click at [500, 398] on textarea "The passage outlines walruses that are located at the Arctic location, explaini…" at bounding box center [823, 377] width 1134 height 182
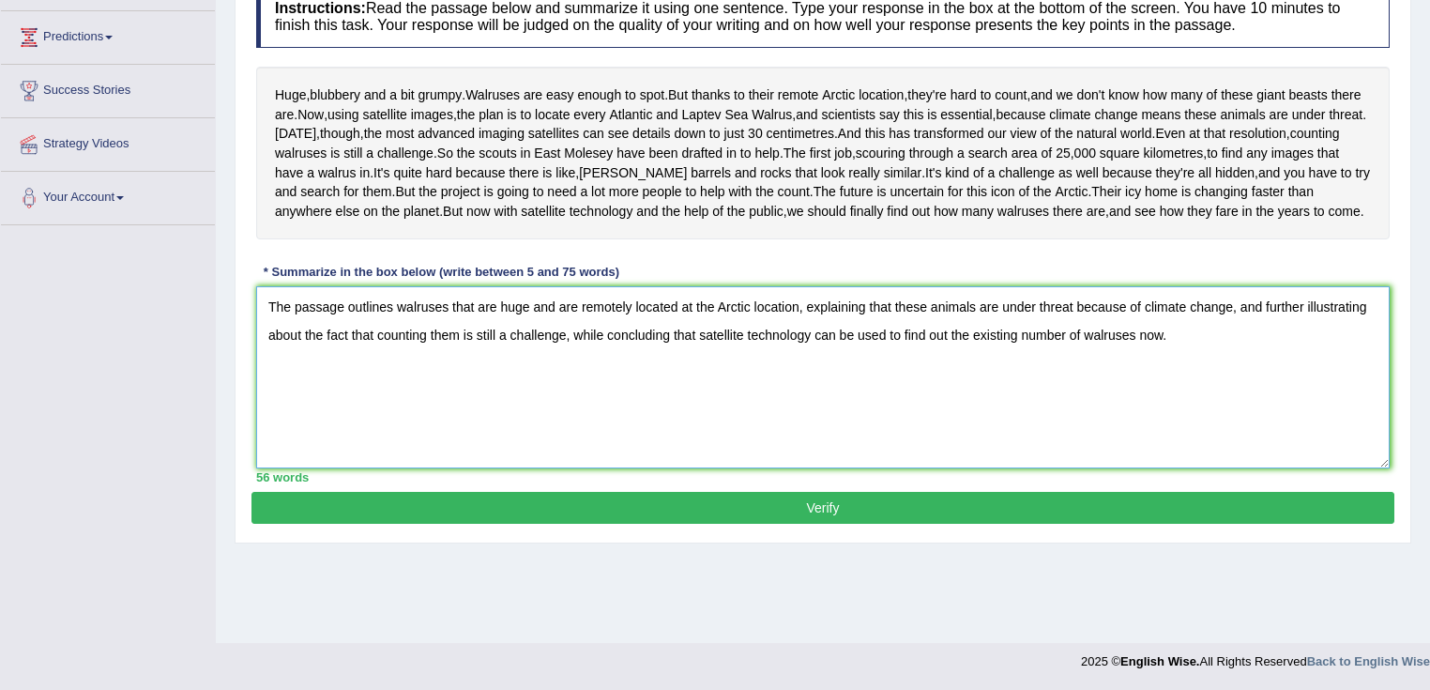
click at [895, 391] on textarea "The passage outlines walruses that are huge and are remotely located at the Arc…" at bounding box center [823, 377] width 1134 height 182
click at [982, 394] on textarea "The passage outlines walruses that are huge and are remotely located at the Arc…" at bounding box center [823, 377] width 1134 height 182
click at [894, 394] on textarea "The passage outlines walruses that are huge and are remotely located at the Arc…" at bounding box center [823, 377] width 1134 height 182
click at [1058, 394] on textarea "The passage outlines walruses that are huge and are remotely located at the Arc…" at bounding box center [823, 377] width 1134 height 182
click at [1164, 390] on textarea "The passage outlines walruses that are huge and are remotely located at the Arc…" at bounding box center [823, 377] width 1134 height 182
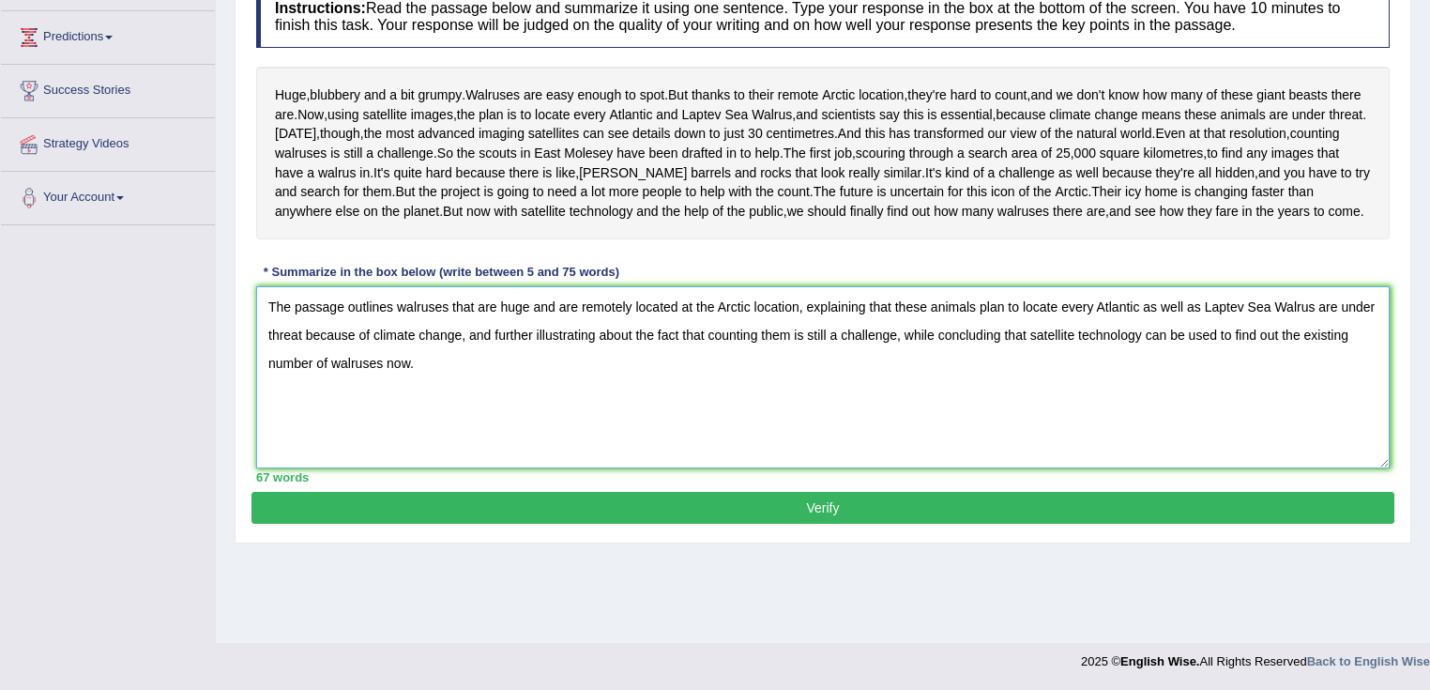
click at [1314, 393] on textarea "The passage outlines walruses that are huge and are remotely located at the Arc…" at bounding box center [823, 377] width 1134 height 182
click at [266, 419] on textarea "The passage outlines walruses that are huge and are remotely located at the Arc…" at bounding box center [823, 377] width 1134 height 182
click at [1097, 423] on textarea "The passage outlines walruses that are huge and are remotely located at the Arc…" at bounding box center [823, 377] width 1134 height 182
click at [1095, 420] on textarea "The passage outlines walruses that are huge and are remotely located at the Arc…" at bounding box center [823, 377] width 1134 height 182
click at [962, 422] on textarea "The passage outlines walruses that are huge and are remotely located at the Arc…" at bounding box center [823, 377] width 1134 height 182
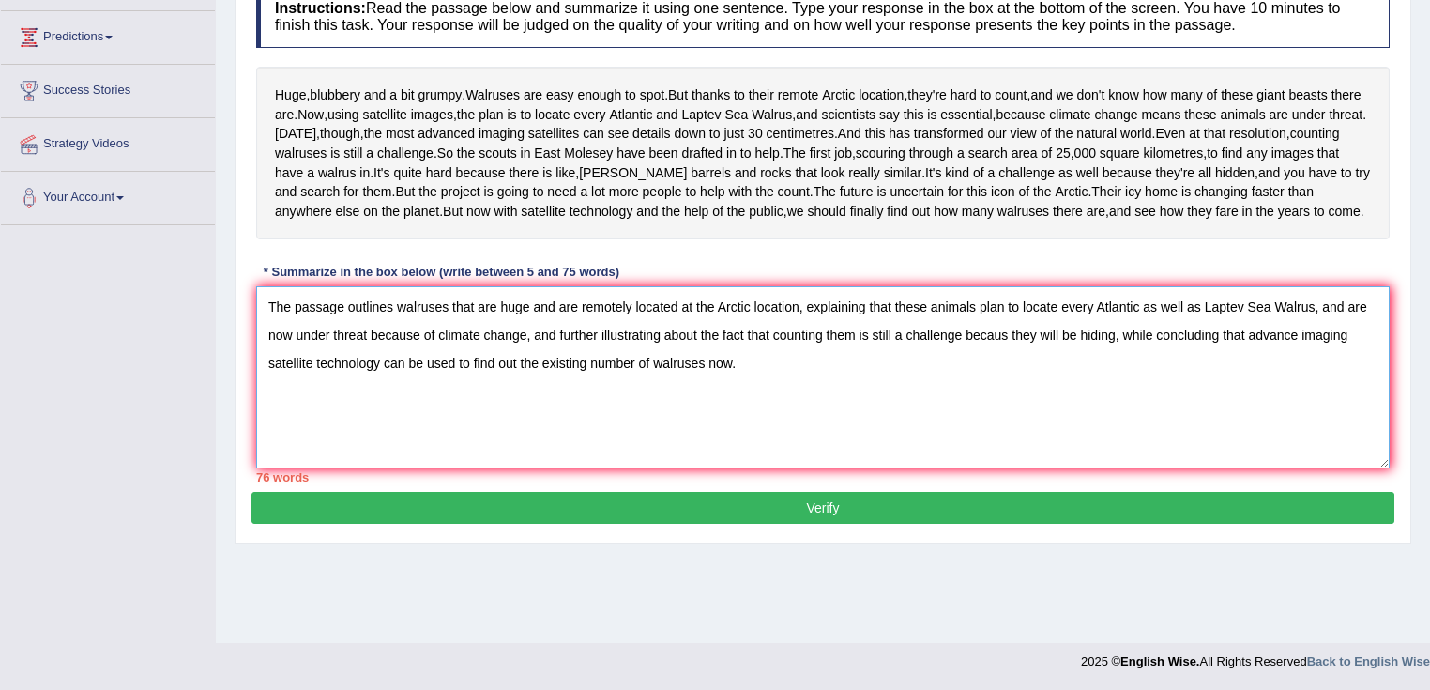
click at [1295, 424] on textarea "The passage outlines walruses that are huge and are remotely located at the Arc…" at bounding box center [823, 377] width 1134 height 182
click at [518, 447] on textarea "The passage outlines walruses that are huge and are remotely located at the Arc…" at bounding box center [823, 377] width 1134 height 182
click at [340, 420] on textarea "The passage outlines walruses that are huge and are remotely located at the Arc…" at bounding box center [823, 377] width 1134 height 182
click at [398, 391] on textarea "The passage outlines walruses that are huge and are remotely located at the Arc…" at bounding box center [823, 377] width 1134 height 182
drag, startPoint x: 612, startPoint y: 393, endPoint x: 535, endPoint y: 391, distance: 77.0
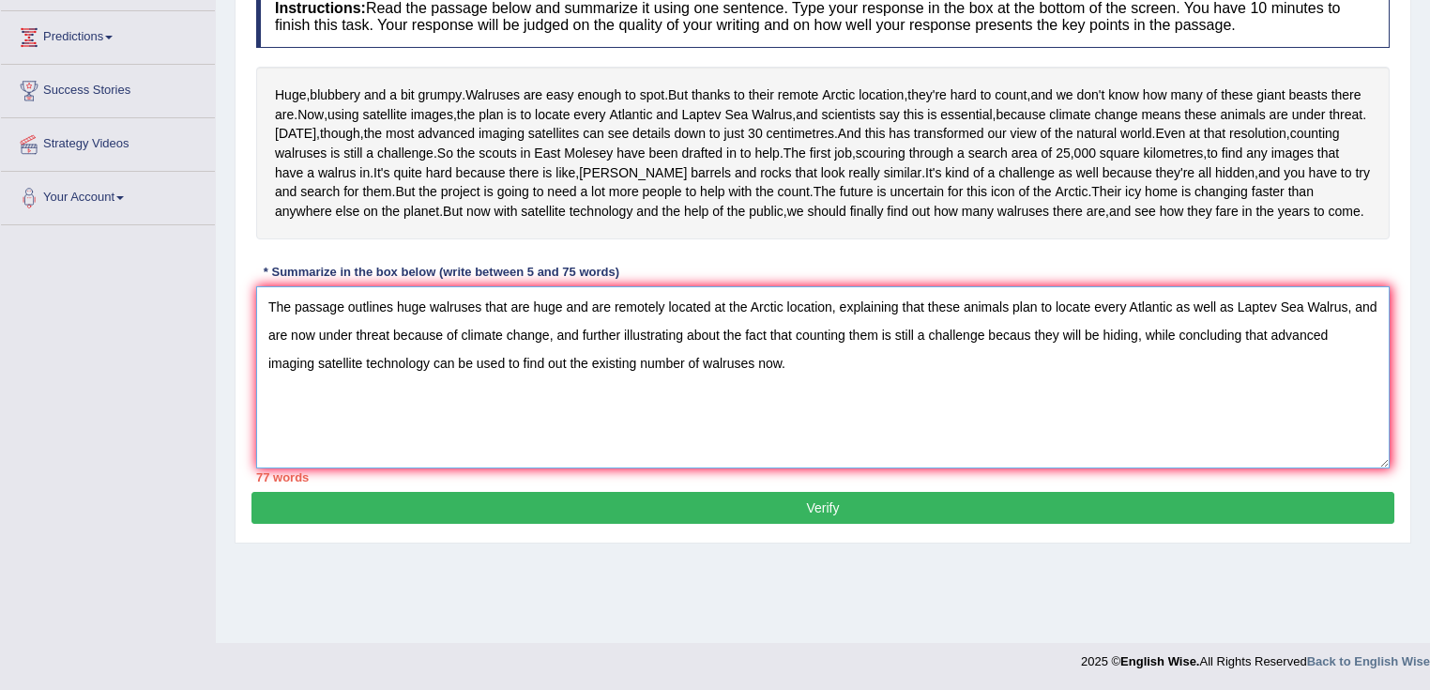
click at [535, 391] on textarea "The passage outlines huge walruses that are huge and are remotely located at th…" at bounding box center [823, 377] width 1134 height 182
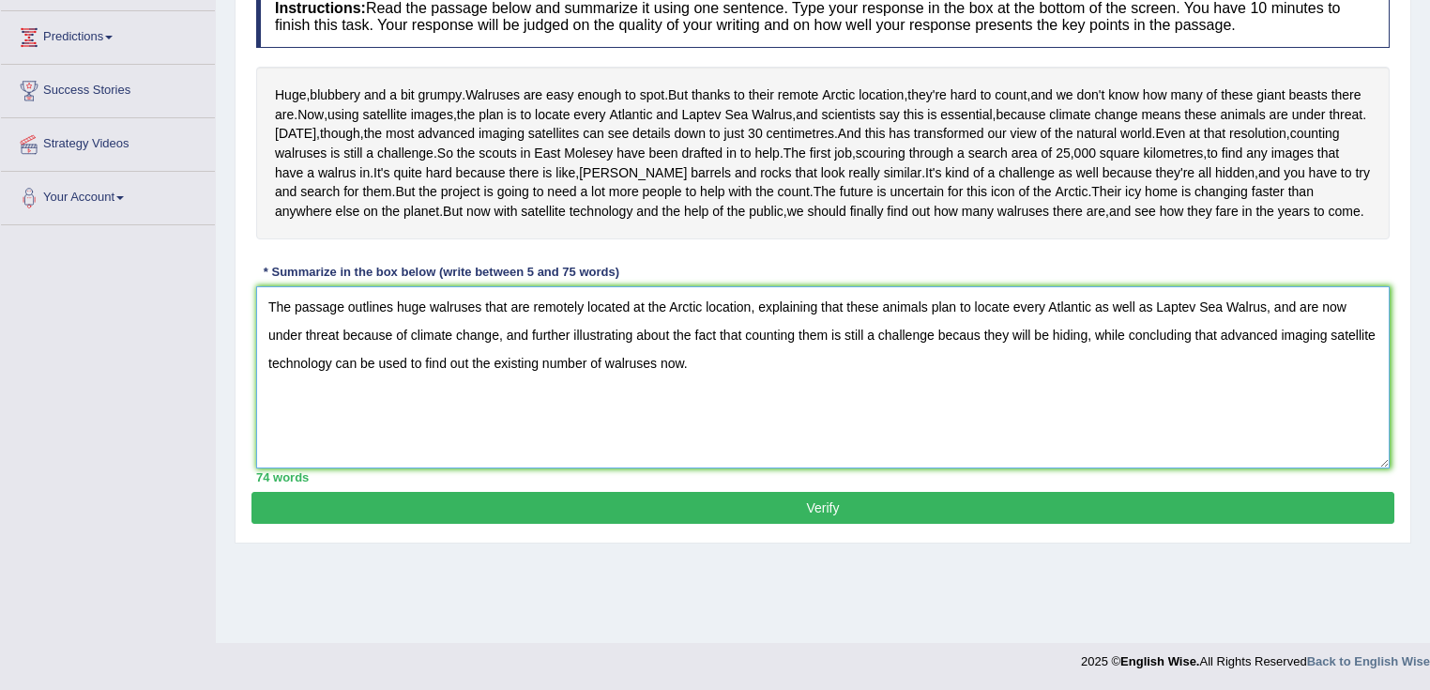
drag, startPoint x: 784, startPoint y: 484, endPoint x: 225, endPoint y: 297, distance: 589.2
click at [225, 297] on div "Home Practice Writing: Summarize Written Text Walruses You have already given a…" at bounding box center [823, 173] width 1215 height 939
type textarea "The passage outlines huge walruses that are remotely located at the Arctic loca…"
click at [837, 524] on button "Verify" at bounding box center [823, 508] width 1143 height 32
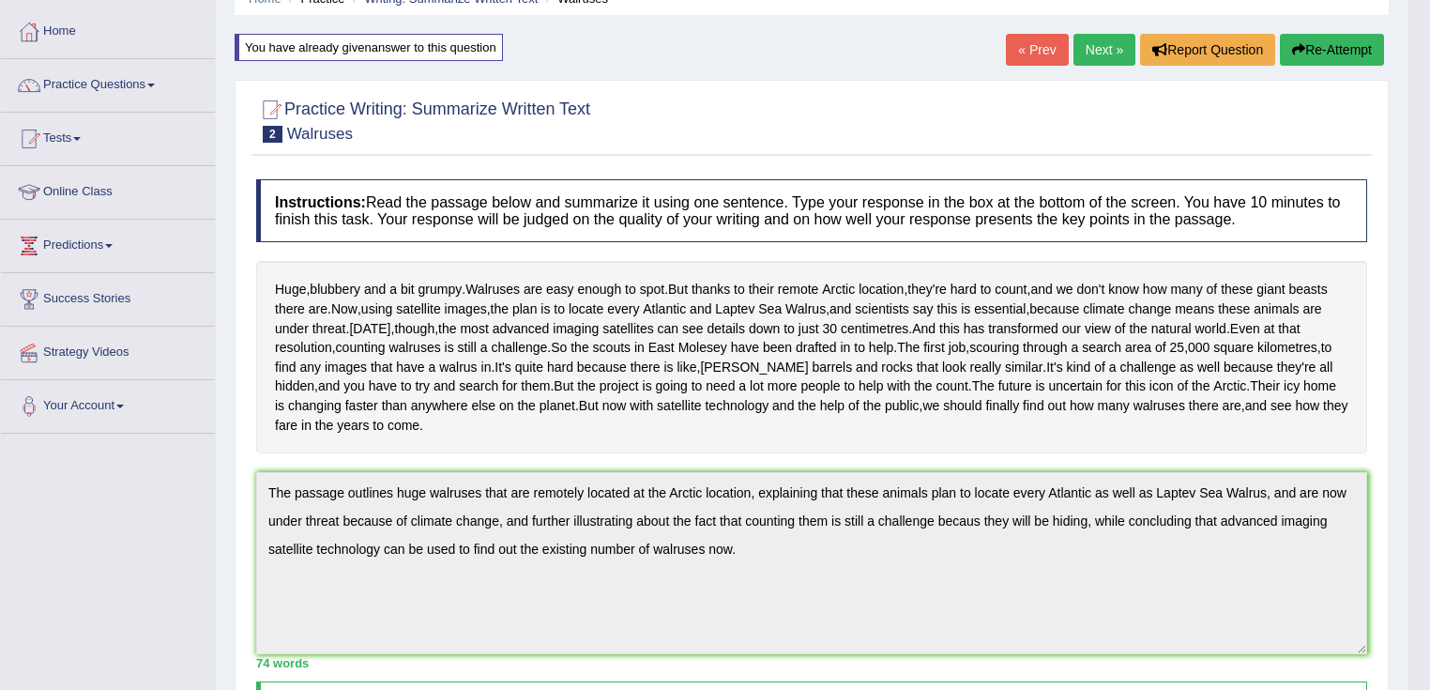
scroll to position [0, 0]
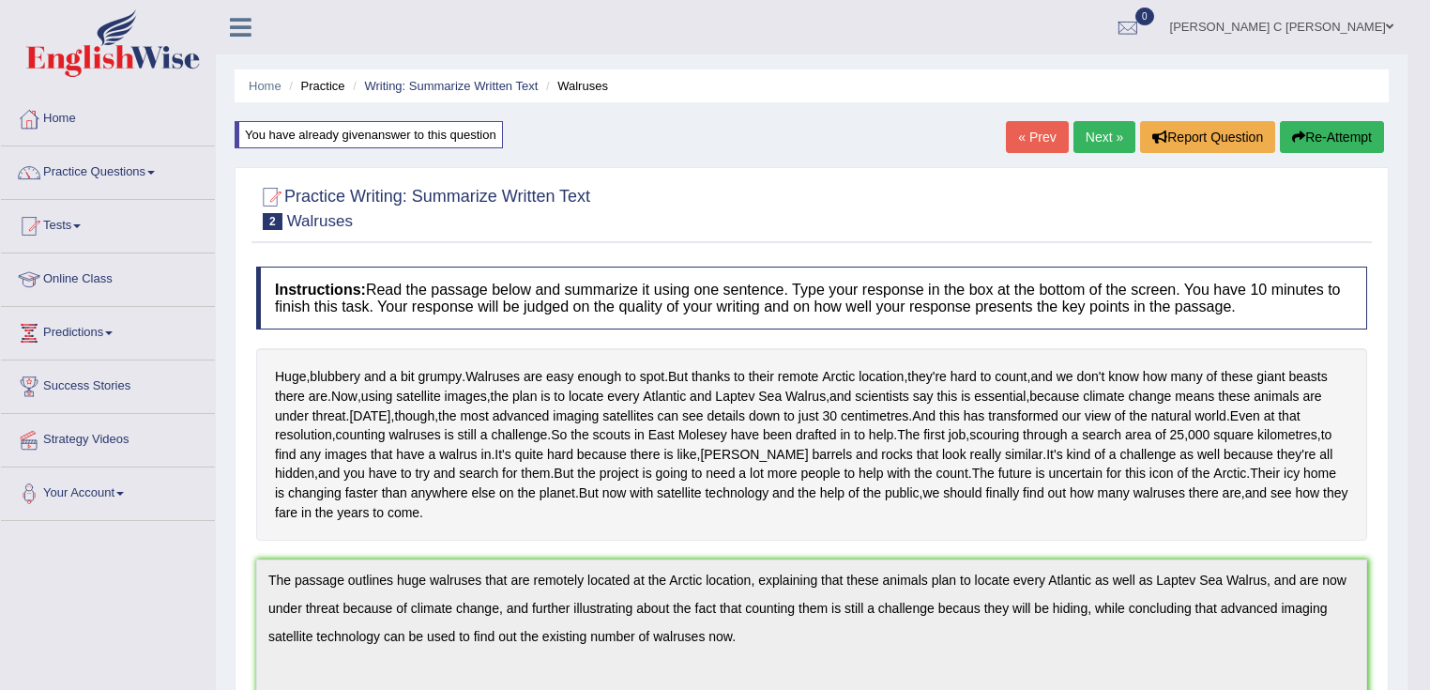
click at [1320, 130] on button "Re-Attempt" at bounding box center [1332, 137] width 104 height 32
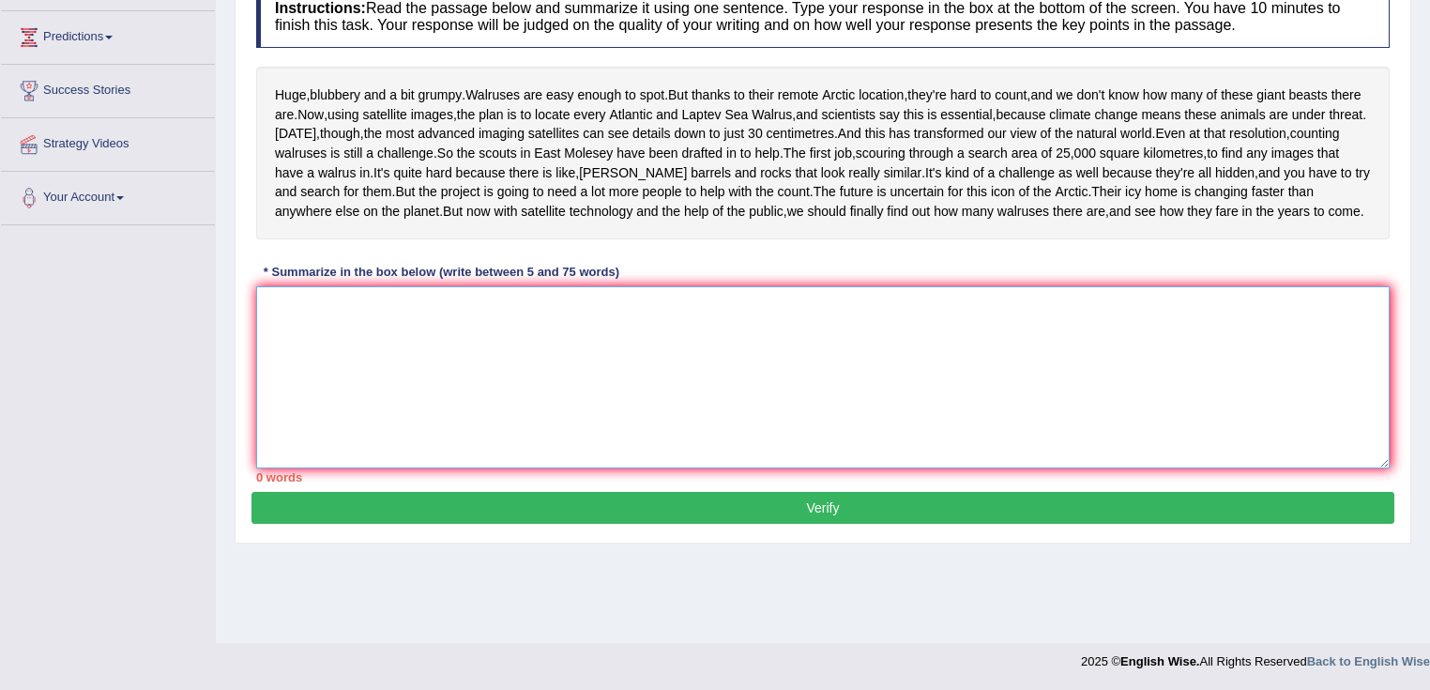
paste textarea "The passage outlines huge walruses that are remotely located at the Arctic loca…"
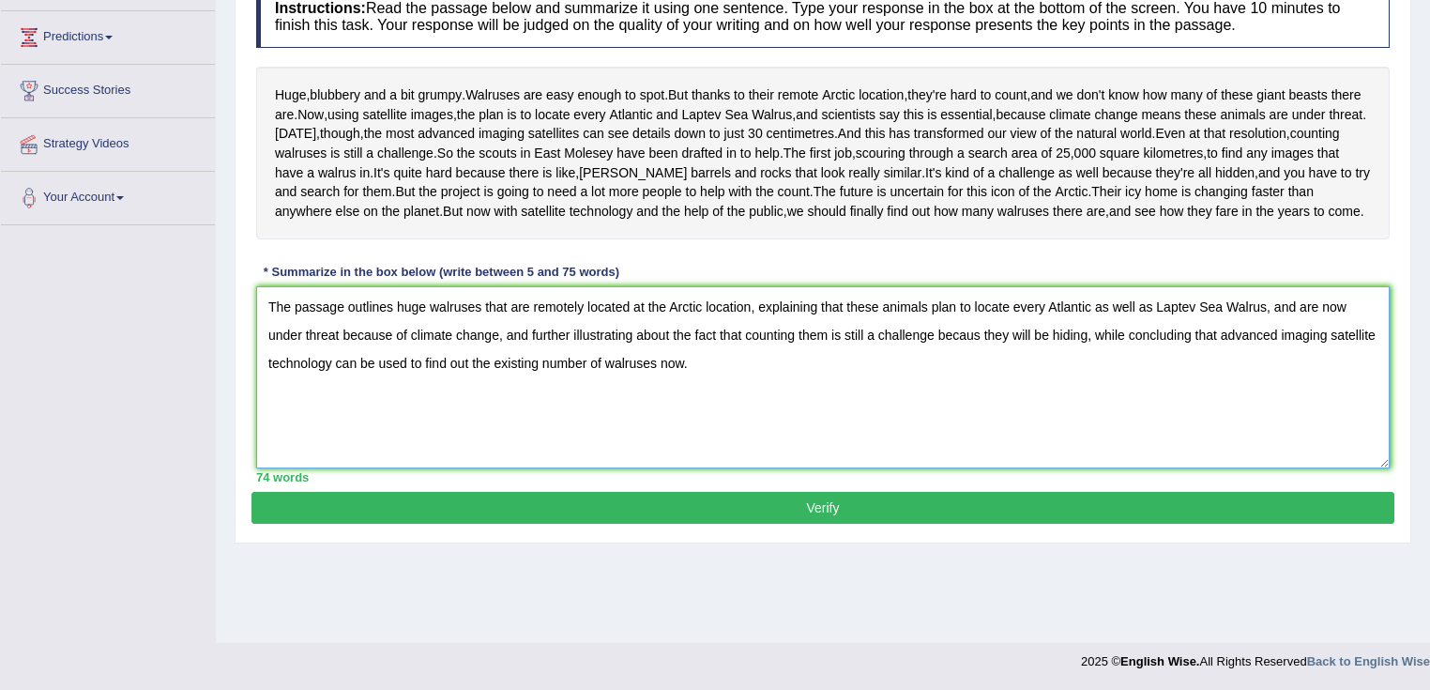
click at [980, 422] on textarea "The passage outlines huge walruses that are remotely located at the Arctic loca…" at bounding box center [823, 377] width 1134 height 182
type textarea "The passage outlines huge walruses that are remotely located at the Arctic loca…"
click at [1093, 524] on button "Verify" at bounding box center [823, 508] width 1143 height 32
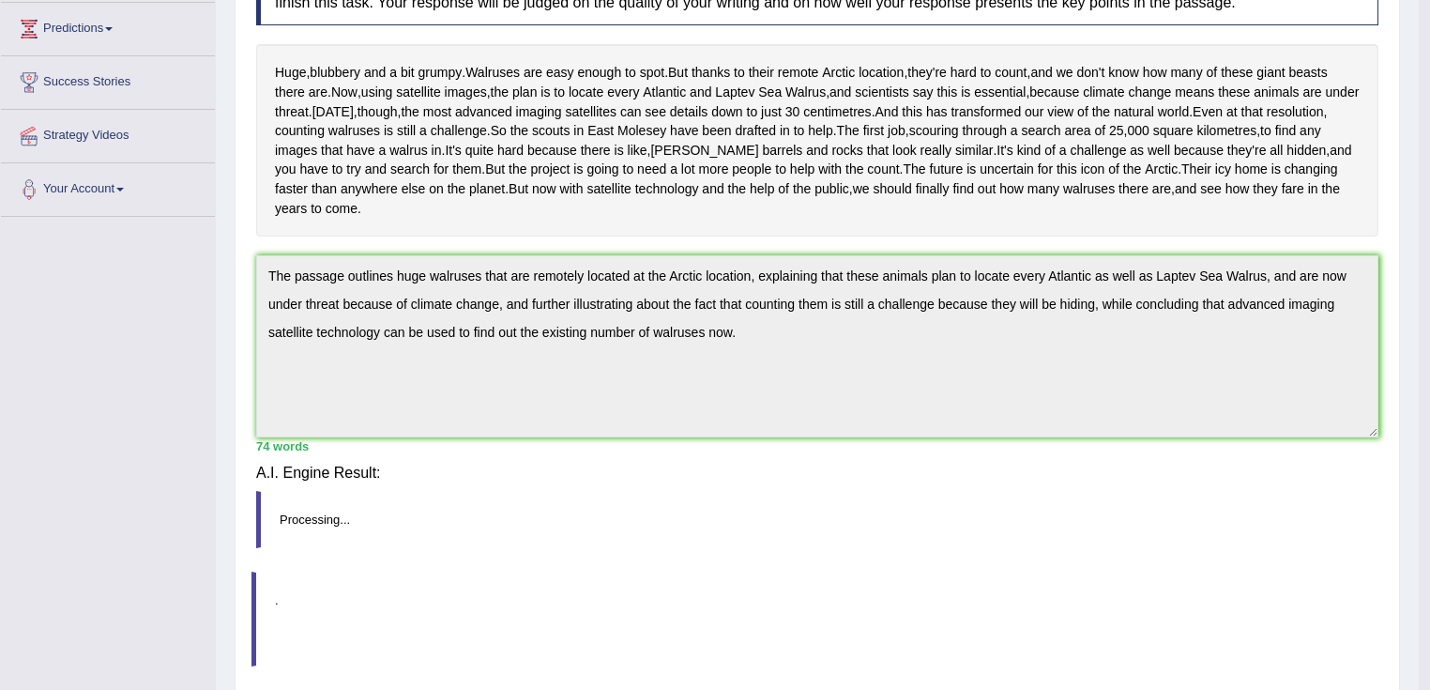
scroll to position [296, 0]
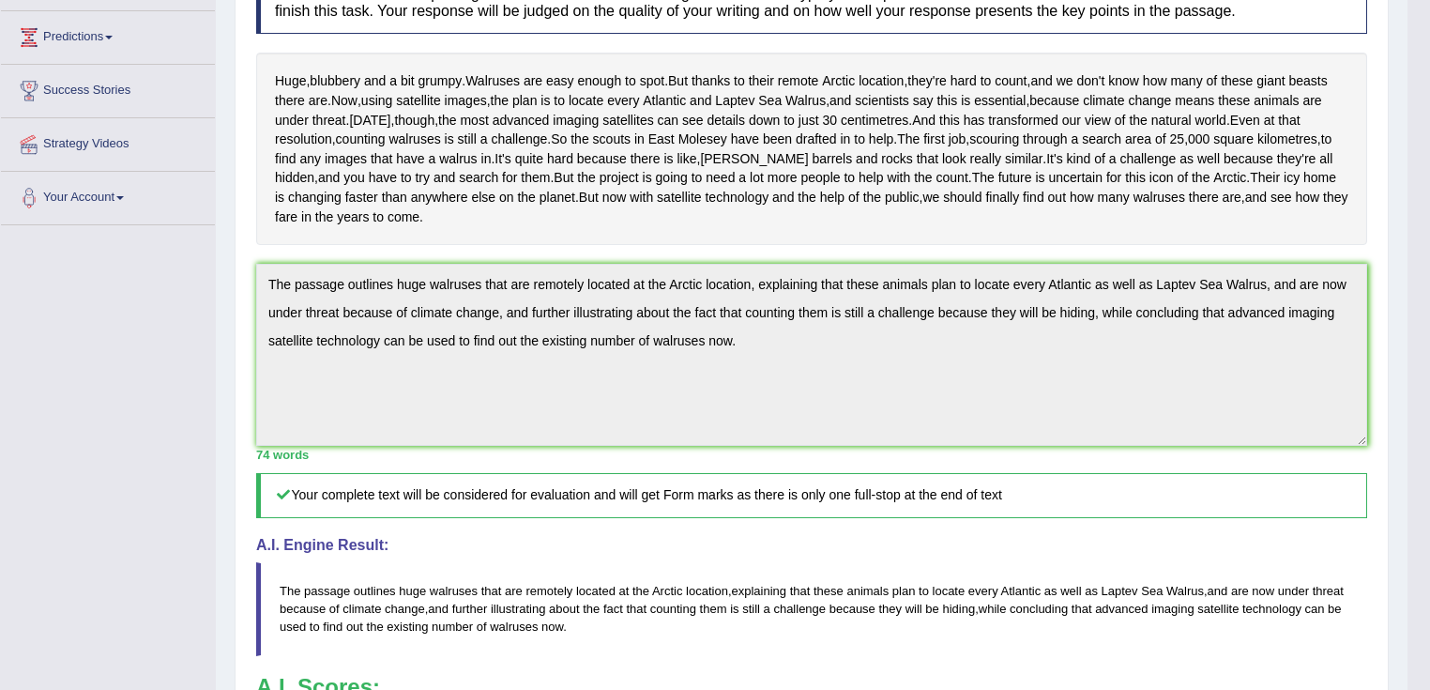
click at [191, 235] on div "Toggle navigation Home Practice Questions Speaking Practice Read Aloud Repeat S…" at bounding box center [704, 352] width 1408 height 1297
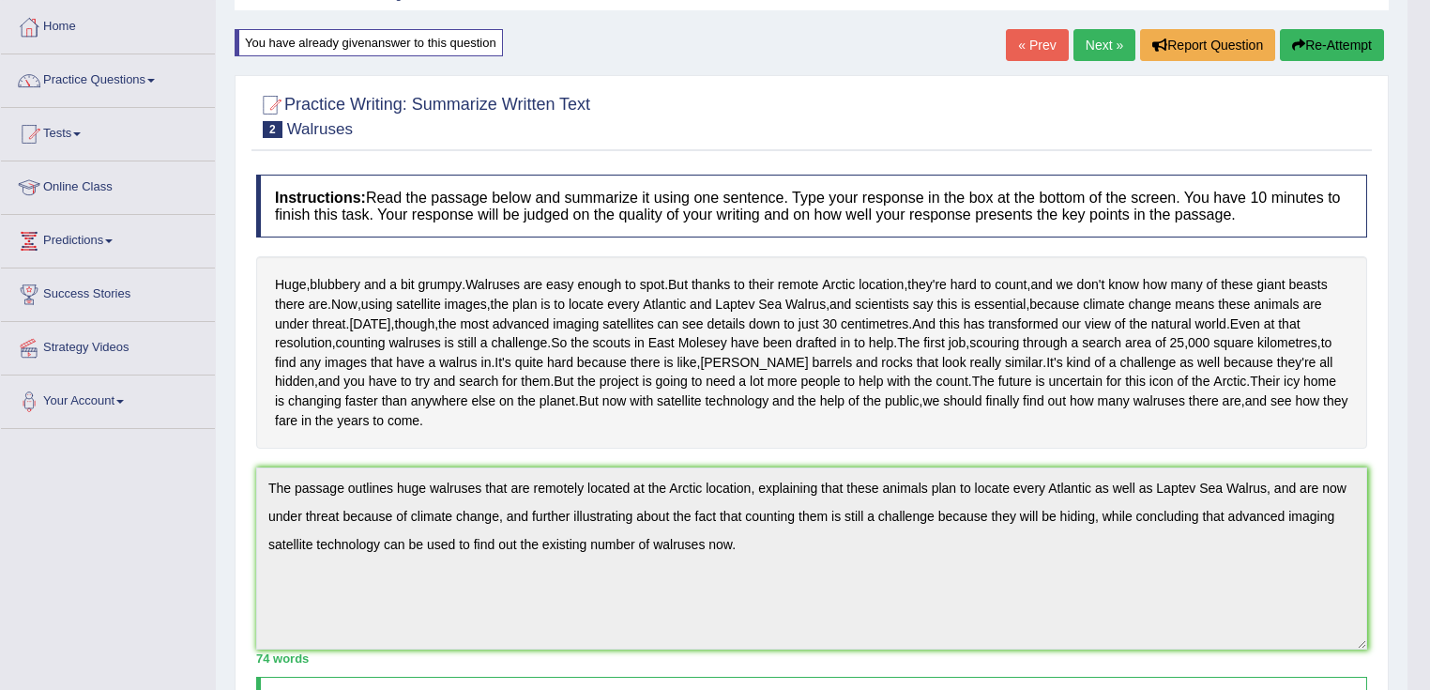
scroll to position [0, 0]
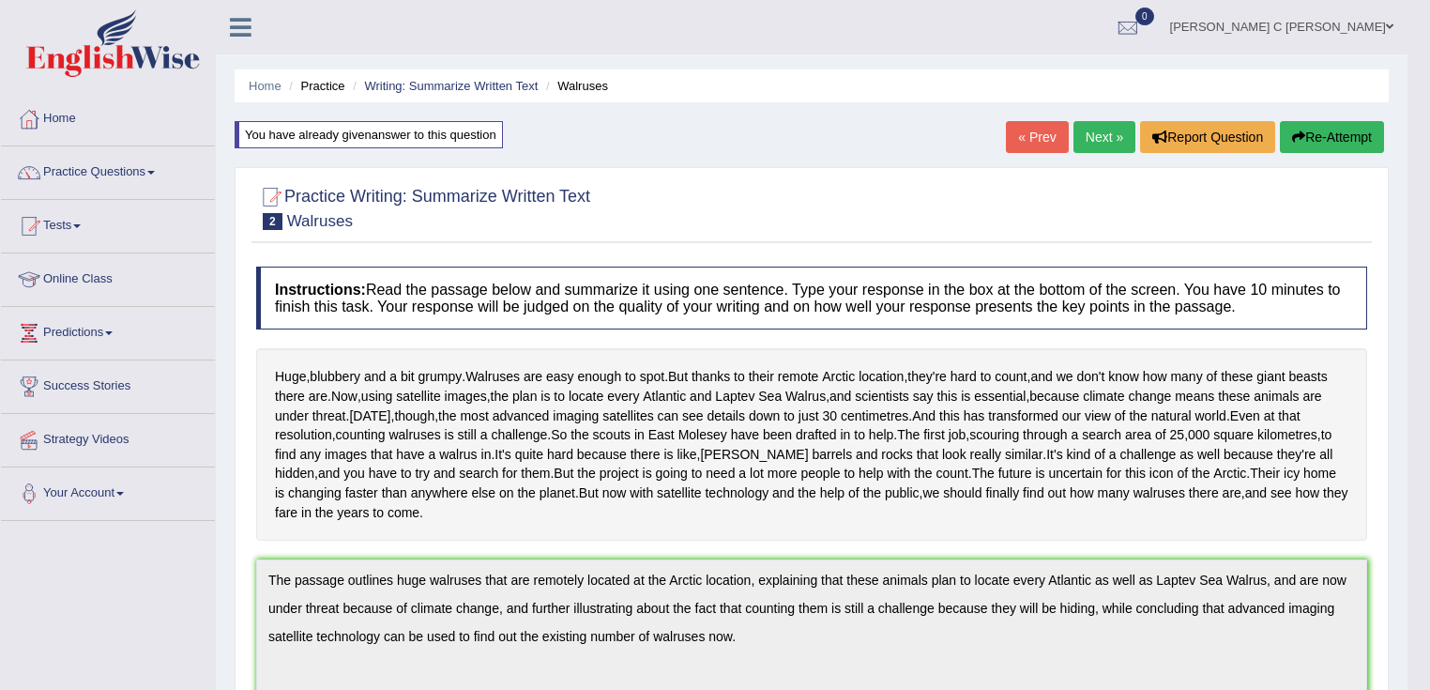
click at [1363, 135] on button "Re-Attempt" at bounding box center [1332, 137] width 104 height 32
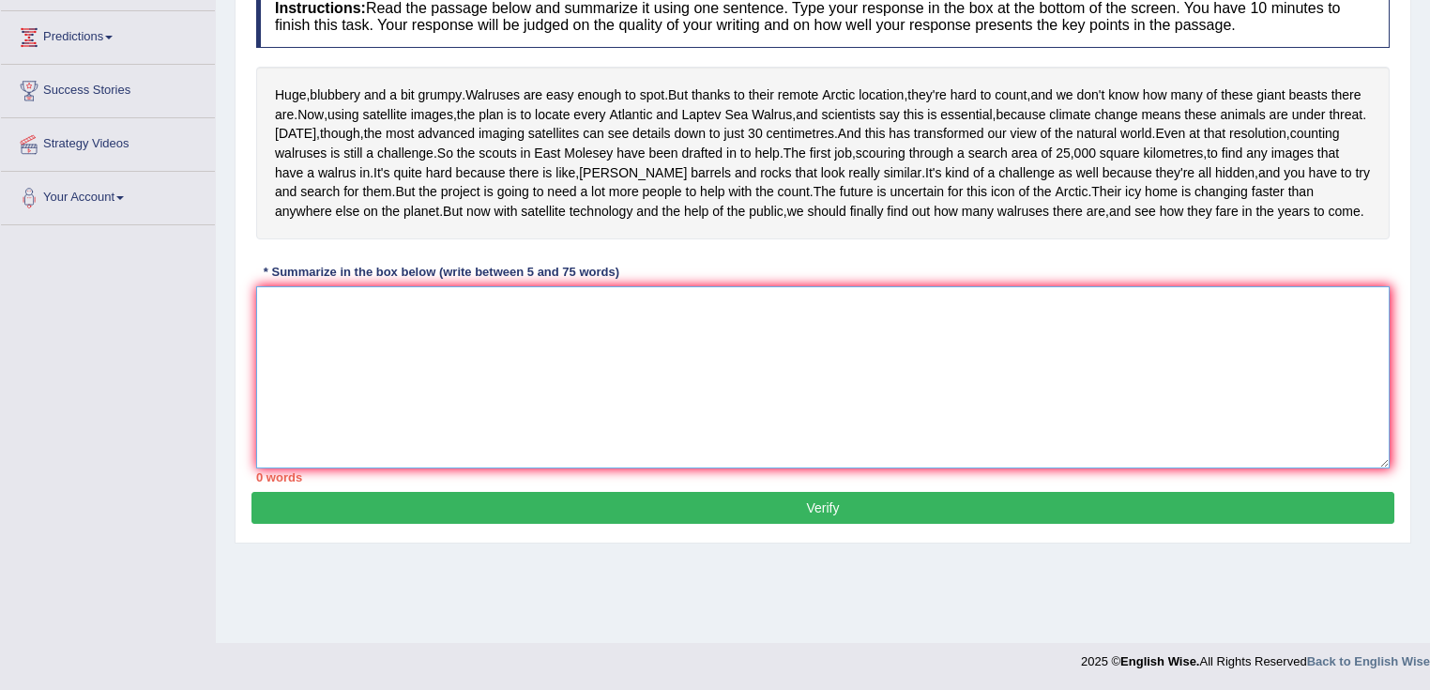
paste textarea "The passage outlines huge walruses that are remotely located at the Arctic loca…"
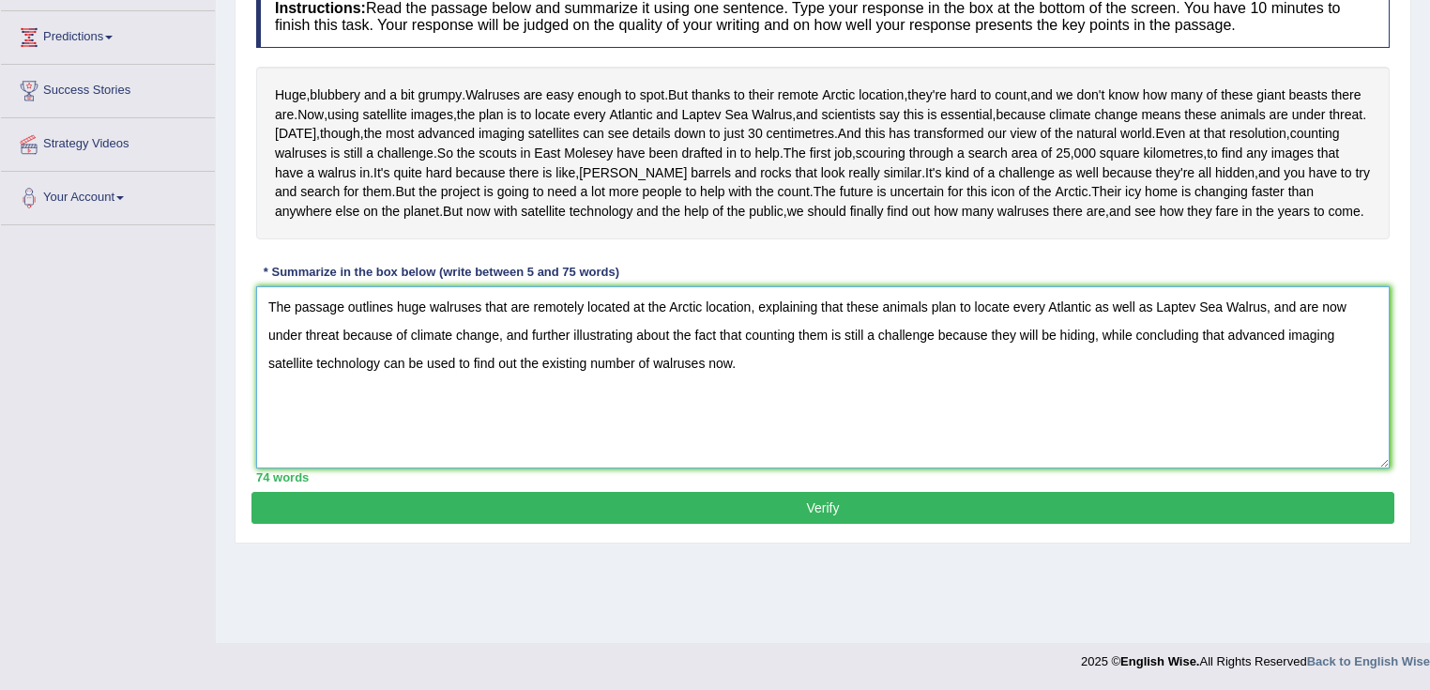
drag, startPoint x: 1265, startPoint y: 400, endPoint x: 844, endPoint y: 381, distance: 421.8
click at [844, 381] on textarea "The passage outlines huge walruses that are remotely located at the Arctic loca…" at bounding box center [823, 377] width 1134 height 182
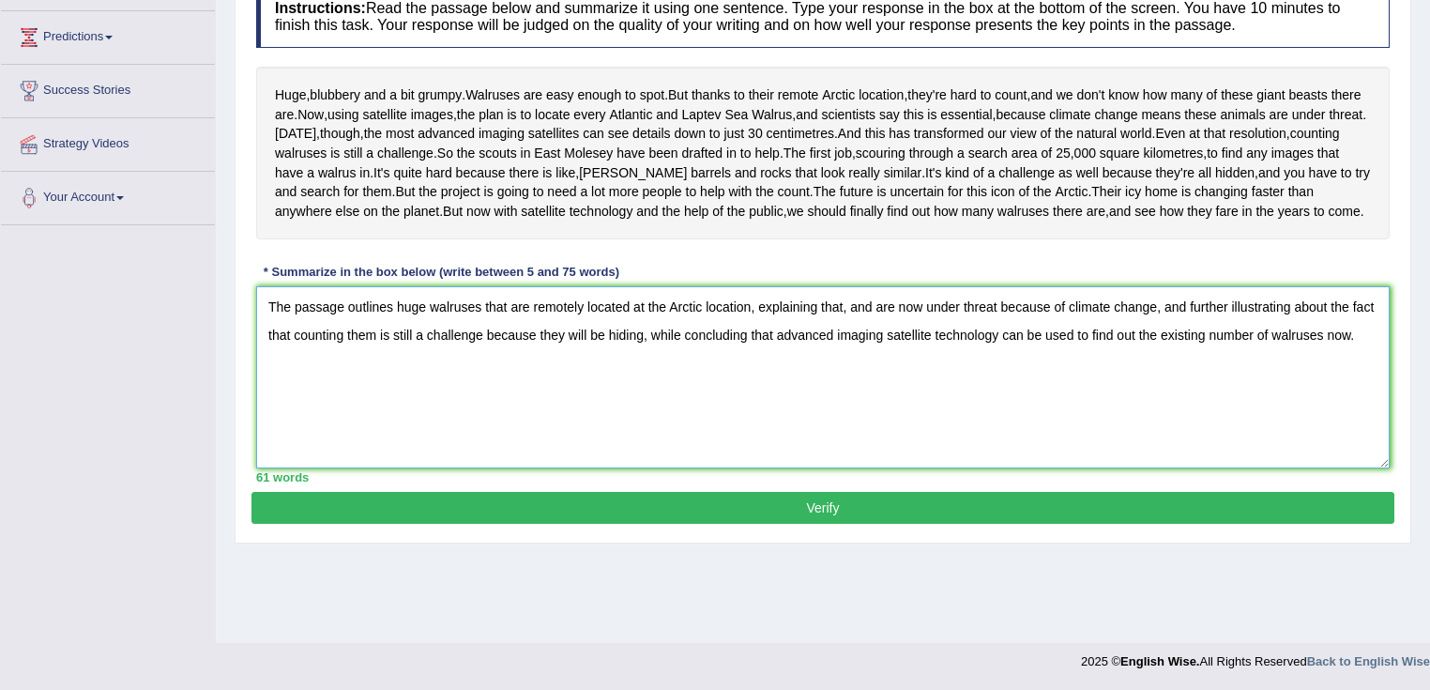
click at [848, 396] on textarea "The passage outlines huge walruses that are remotely located at the Arctic loca…" at bounding box center [823, 377] width 1134 height 182
click at [843, 394] on textarea "The passage outlines huge walruses that are remotely located at the Arctic loca…" at bounding box center [823, 377] width 1134 height 182
click at [876, 396] on textarea "The passage outlines huge walruses that are remotely located at the Arctic loca…" at bounding box center [823, 377] width 1134 height 182
drag, startPoint x: 1159, startPoint y: 393, endPoint x: 966, endPoint y: 395, distance: 193.4
click at [966, 395] on textarea "The passage outlines huge walruses that are remotely located at the Arctic loca…" at bounding box center [823, 377] width 1134 height 182
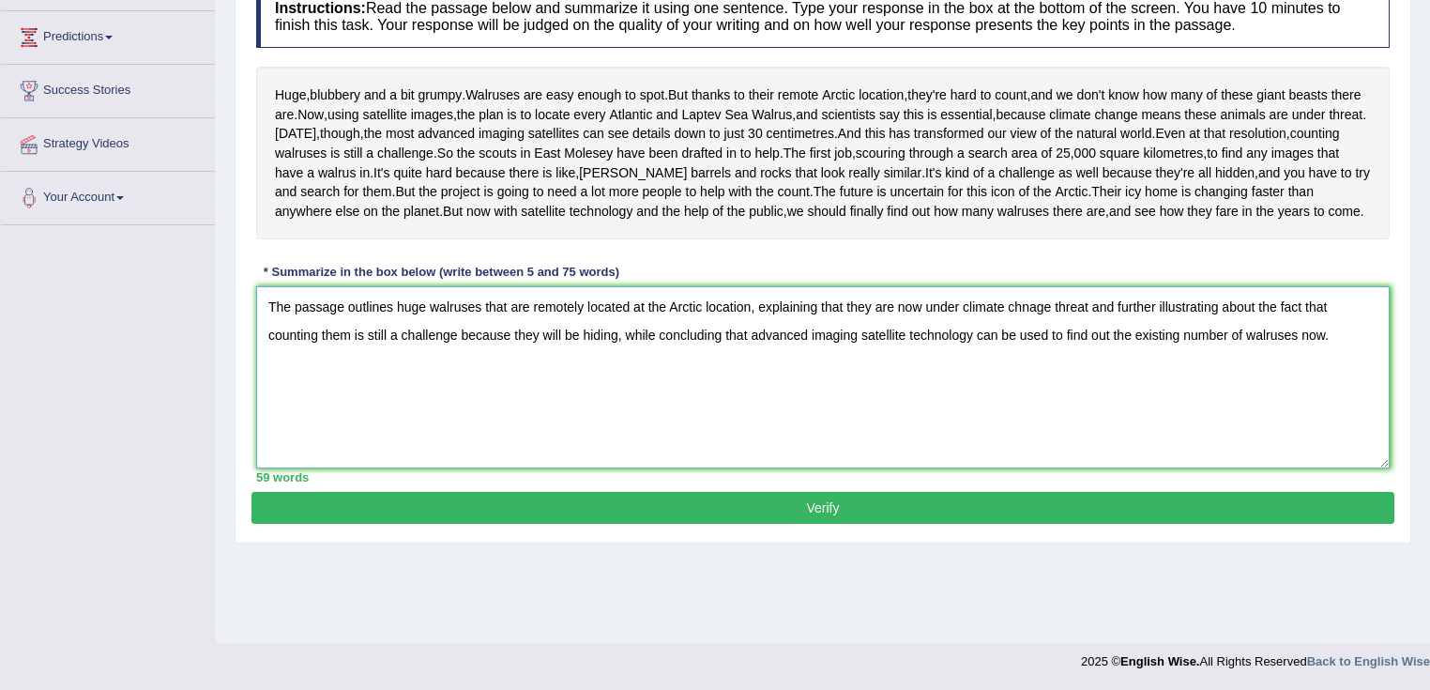
click at [1037, 390] on textarea "The passage outlines huge walruses that are remotely located at the Arctic loca…" at bounding box center [823, 377] width 1134 height 182
click at [1096, 396] on textarea "The passage outlines huge walruses that are remotely located at the Arctic loca…" at bounding box center [823, 377] width 1134 height 182
click at [1093, 396] on textarea "The passage outlines huge walruses that are remotely located at the Arctic loca…" at bounding box center [823, 377] width 1134 height 182
click at [1156, 391] on textarea "The passage outlines huge walruses that are remotely located at the Arctic loca…" at bounding box center [823, 377] width 1134 height 182
click at [1340, 393] on textarea "The passage outlines huge walruses that are remotely located at the Arctic loca…" at bounding box center [823, 377] width 1134 height 182
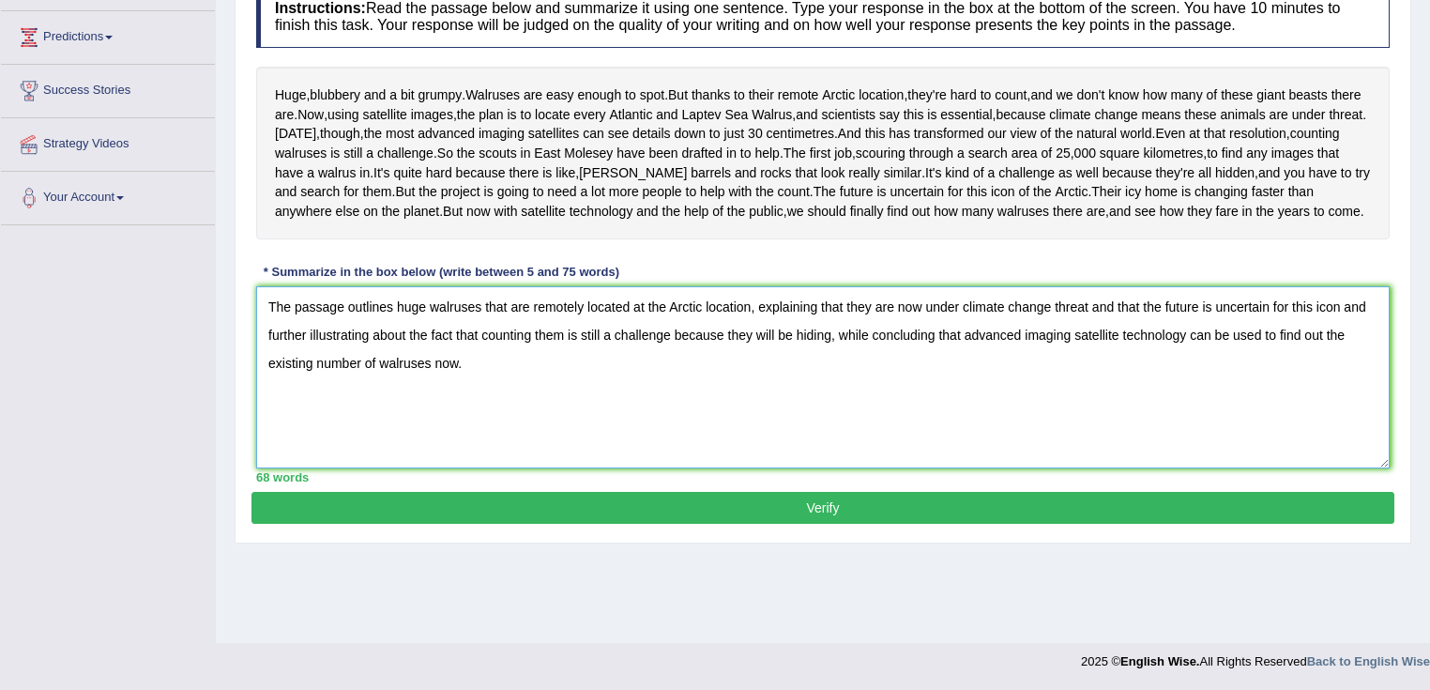
click at [1338, 395] on textarea "The passage outlines huge walruses that are remotely located at the Arctic loca…" at bounding box center [823, 377] width 1134 height 182
click at [1093, 394] on textarea "The passage outlines huge walruses that are remotely located at the Arctic loca…" at bounding box center [823, 377] width 1134 height 182
drag, startPoint x: 1279, startPoint y: 388, endPoint x: 1359, endPoint y: 402, distance: 81.0
click at [1361, 402] on textarea "The passage outlines huge walruses that are remotely located at the Arctic loca…" at bounding box center [823, 377] width 1134 height 182
drag, startPoint x: 1278, startPoint y: 388, endPoint x: 1365, endPoint y: 390, distance: 86.4
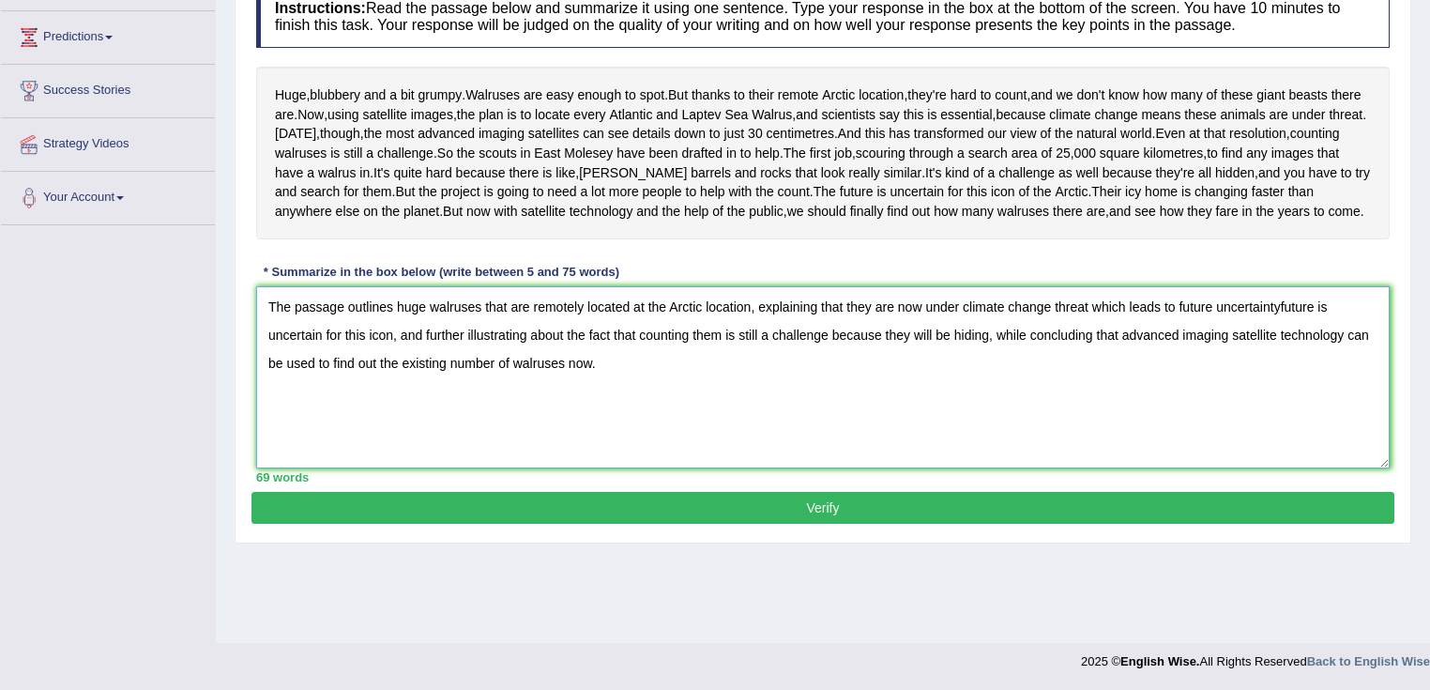
click at [1365, 390] on textarea "The passage outlines huge walruses that are remotely located at the Arctic loca…" at bounding box center [823, 377] width 1134 height 182
drag, startPoint x: 1279, startPoint y: 394, endPoint x: 1435, endPoint y: 394, distance: 155.8
click at [1429, 394] on html "Toggle navigation Home Practice Questions Speaking Practice Read Aloud Repeat S…" at bounding box center [715, 49] width 1430 height 690
click at [585, 459] on textarea "The passage outlines huge walruses that are remotely located at the Arctic loca…" at bounding box center [823, 377] width 1134 height 182
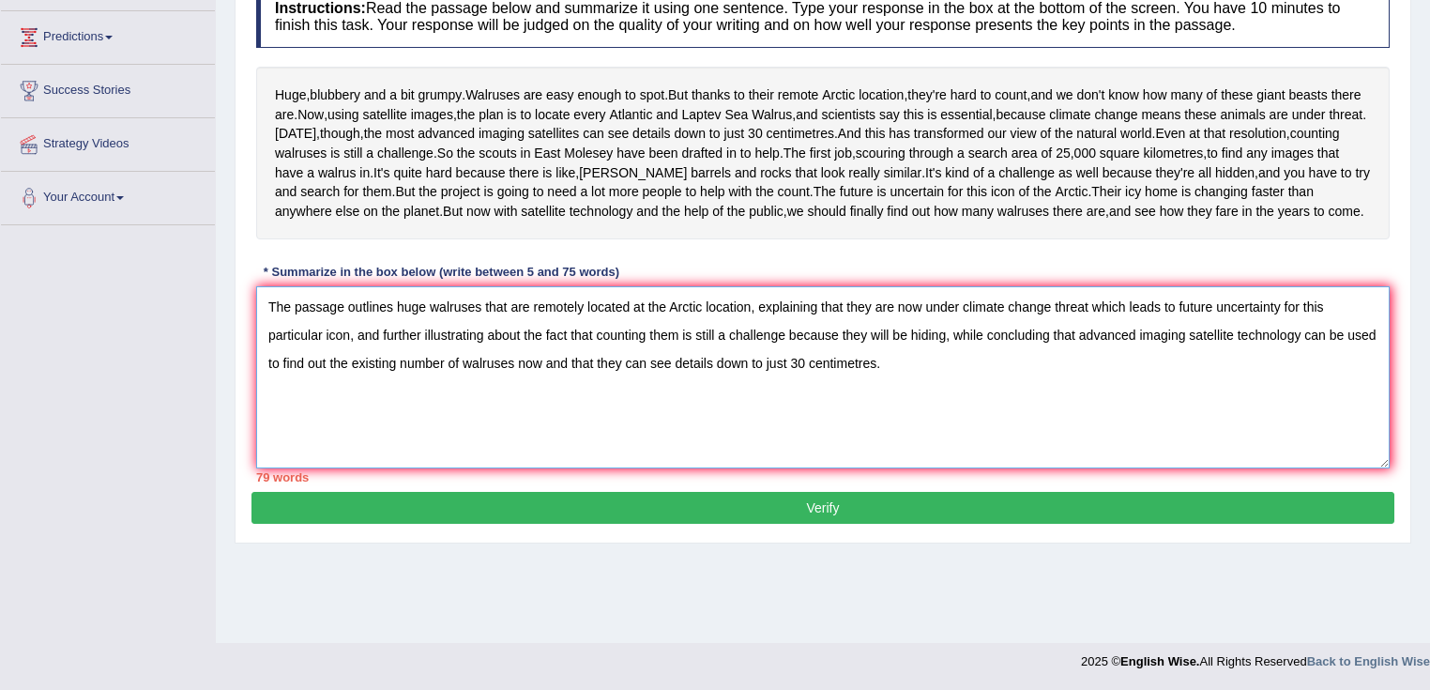
click at [747, 395] on textarea "The passage outlines huge walruses that are remotely located at the Arctic loca…" at bounding box center [823, 377] width 1134 height 182
click at [430, 398] on textarea "The passage outlines huge walruses that are remotely located at the Arctic, exp…" at bounding box center [823, 377] width 1134 height 182
drag, startPoint x: 1331, startPoint y: 390, endPoint x: 1222, endPoint y: 394, distance: 108.9
click at [1222, 394] on textarea "The passage outlines walruses that are remotely located at the Arctic, explaini…" at bounding box center [823, 377] width 1134 height 182
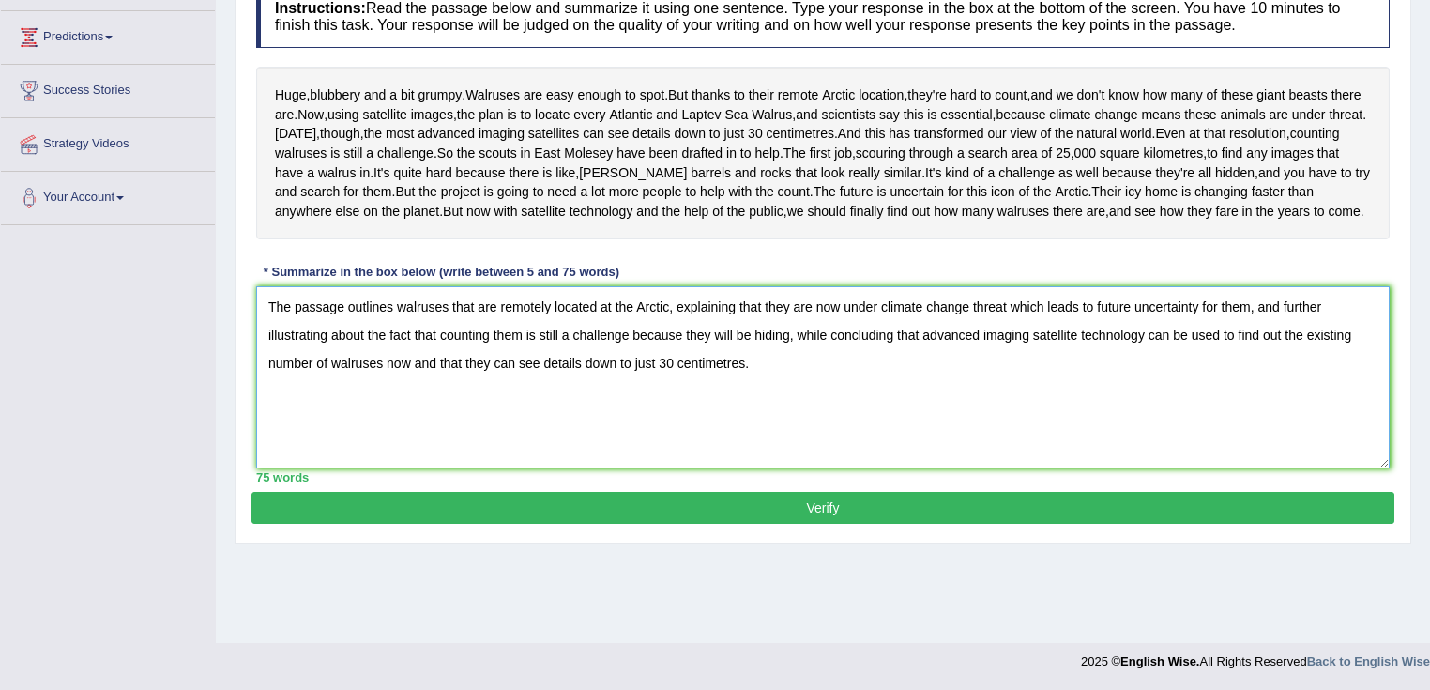
type textarea "The passage outlines walruses that are remotely located at the Arctic, explaini…"
click at [852, 524] on button "Verify" at bounding box center [823, 508] width 1143 height 32
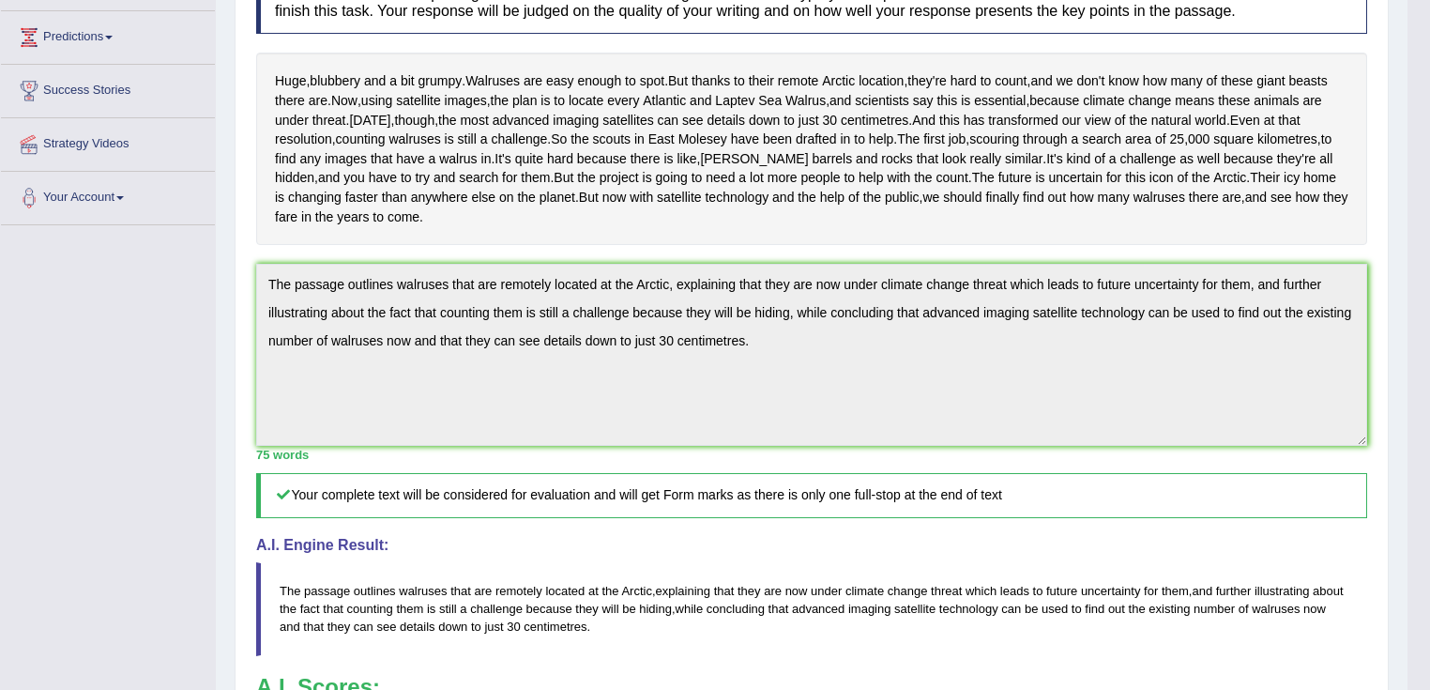
click at [130, 330] on div "Toggle navigation Home Practice Questions Speaking Practice Read Aloud Repeat S…" at bounding box center [704, 352] width 1408 height 1297
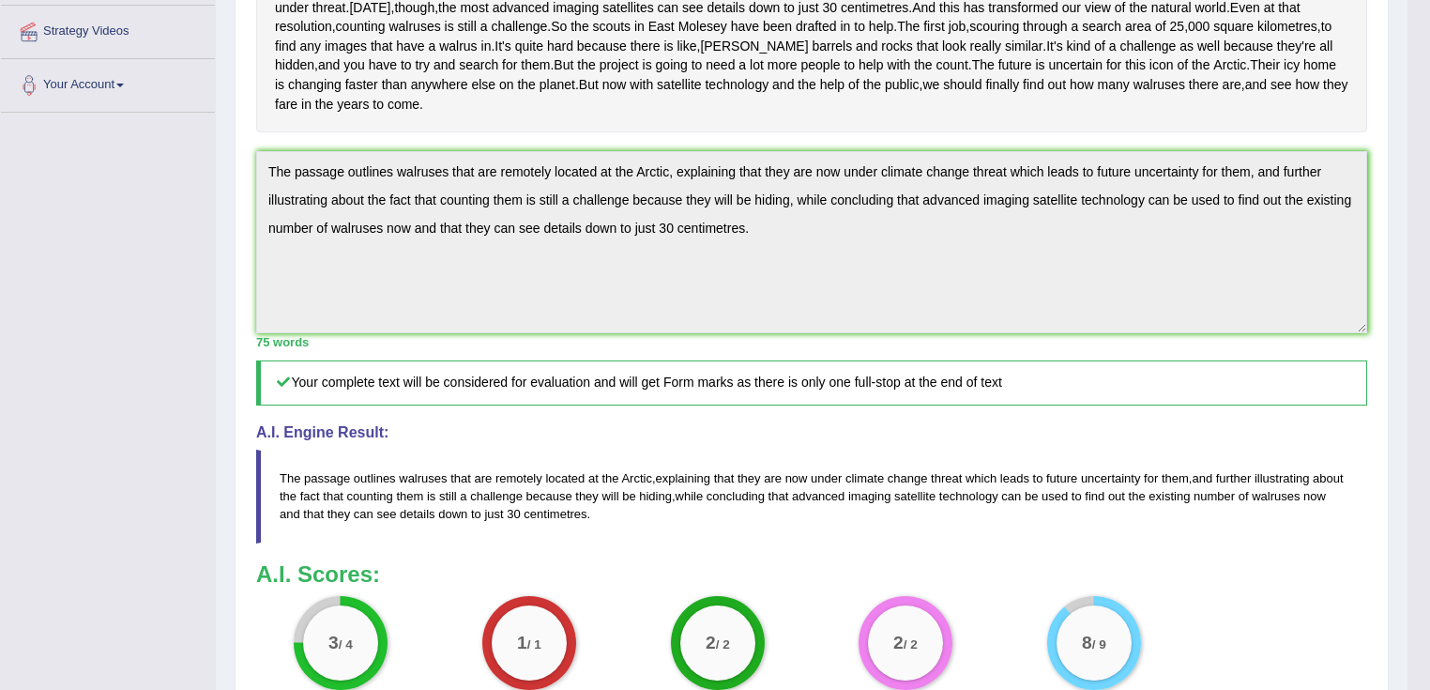
scroll to position [240, 0]
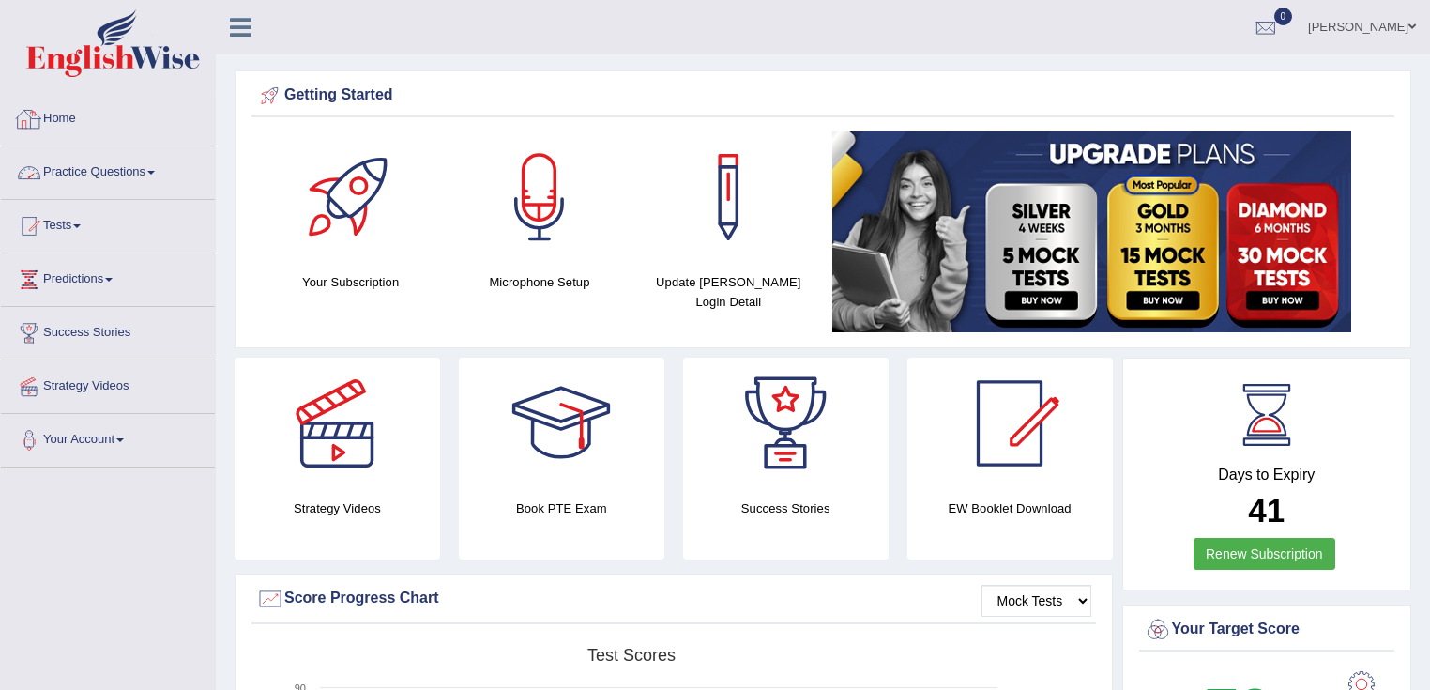
click at [136, 172] on link "Practice Questions" at bounding box center [108, 169] width 214 height 47
